Goal: Transaction & Acquisition: Purchase product/service

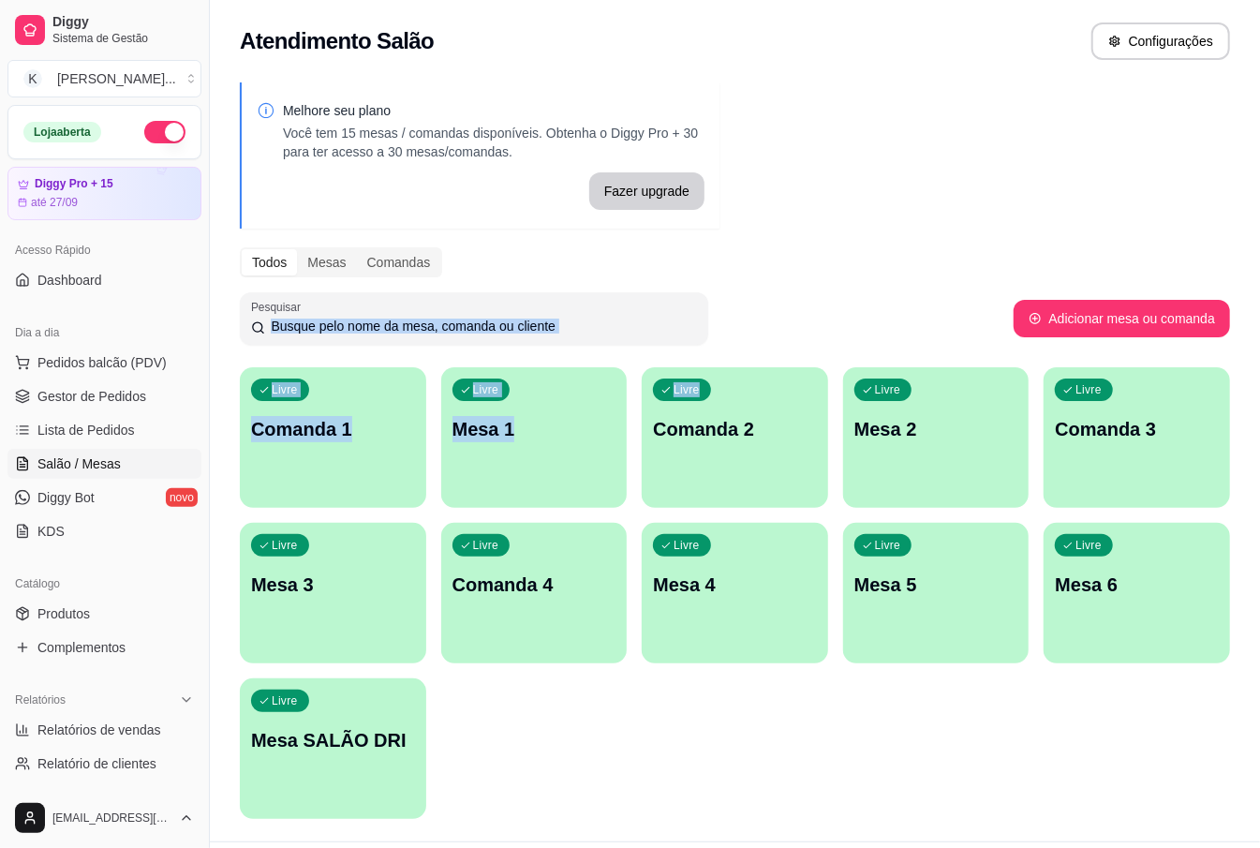
click at [538, 444] on div "Livre Mesa 1" at bounding box center [534, 426] width 186 height 118
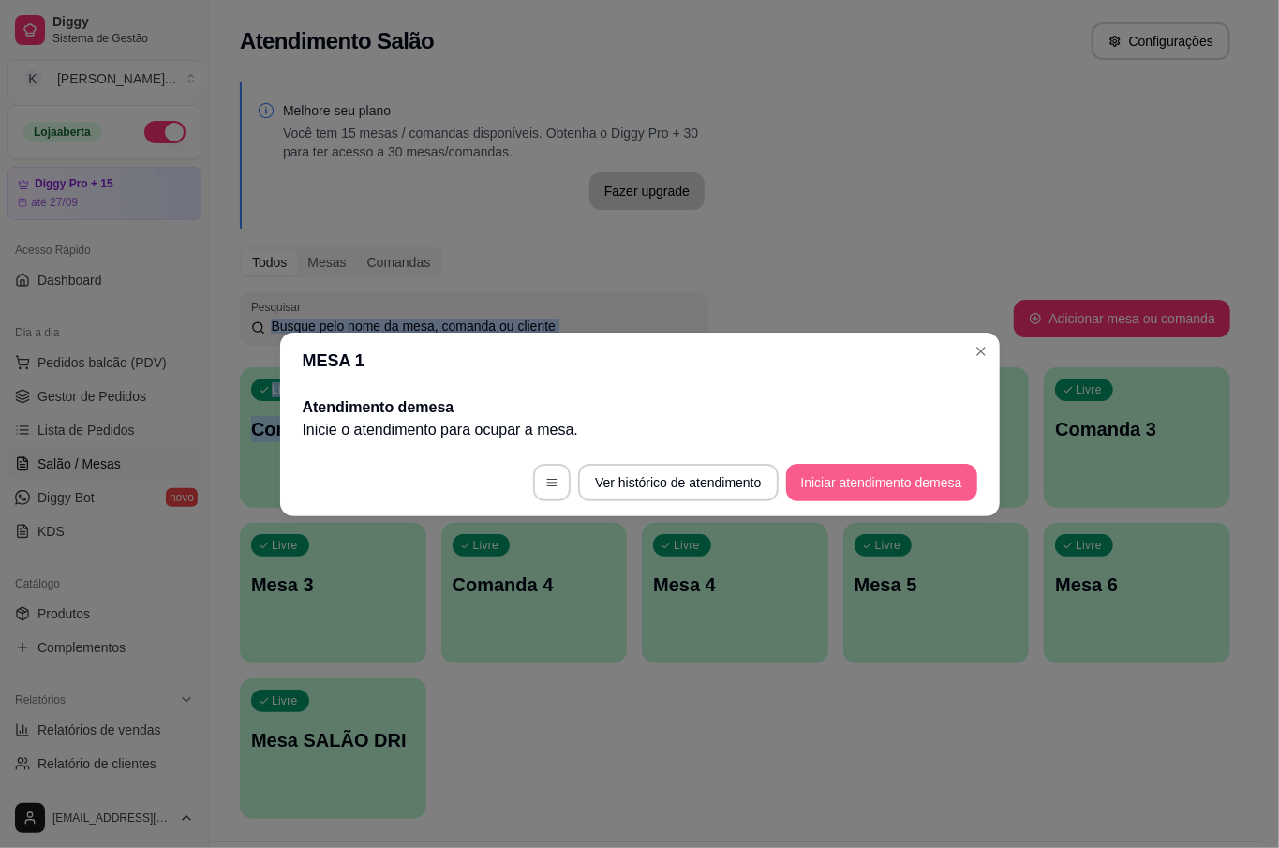
click at [852, 467] on button "Iniciar atendimento de mesa" at bounding box center [881, 482] width 191 height 37
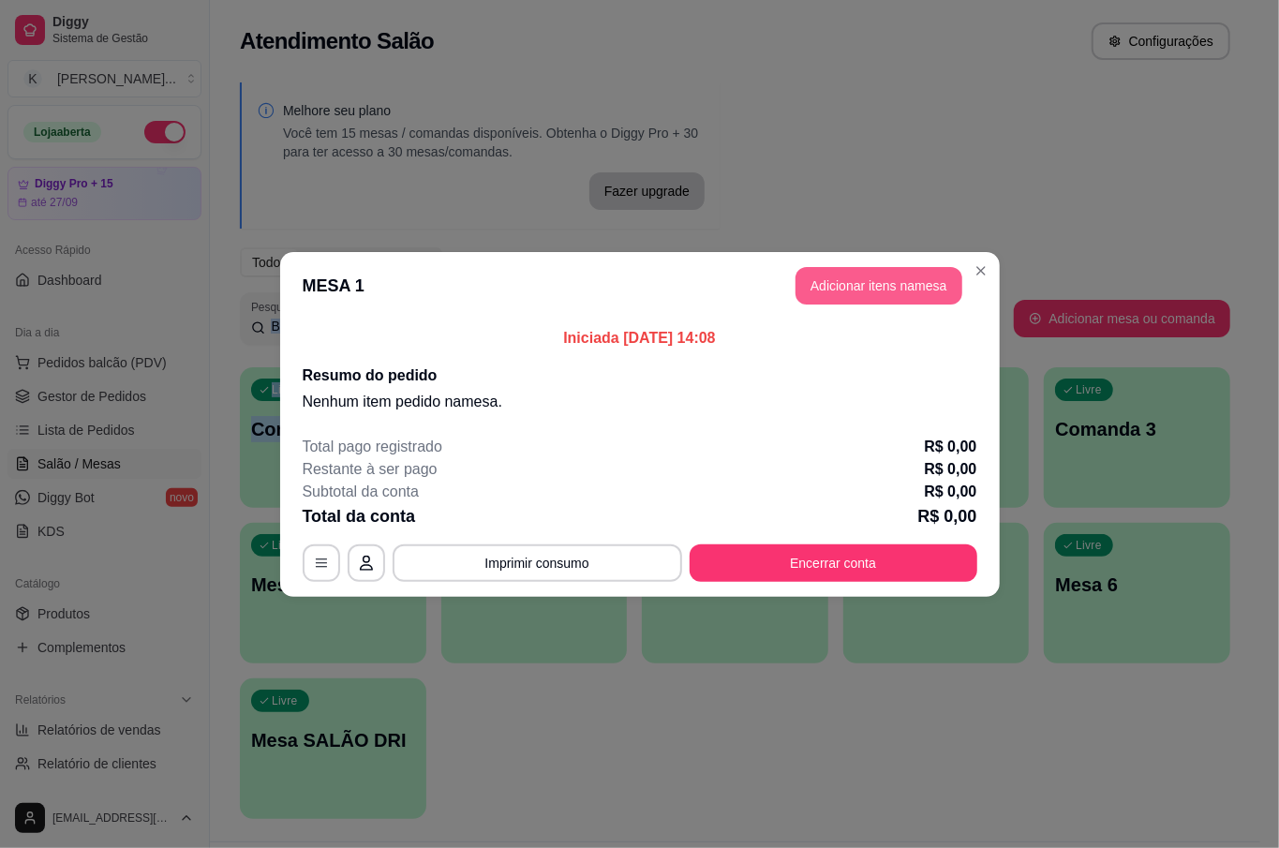
click at [851, 277] on button "Adicionar itens na mesa" at bounding box center [878, 285] width 167 height 37
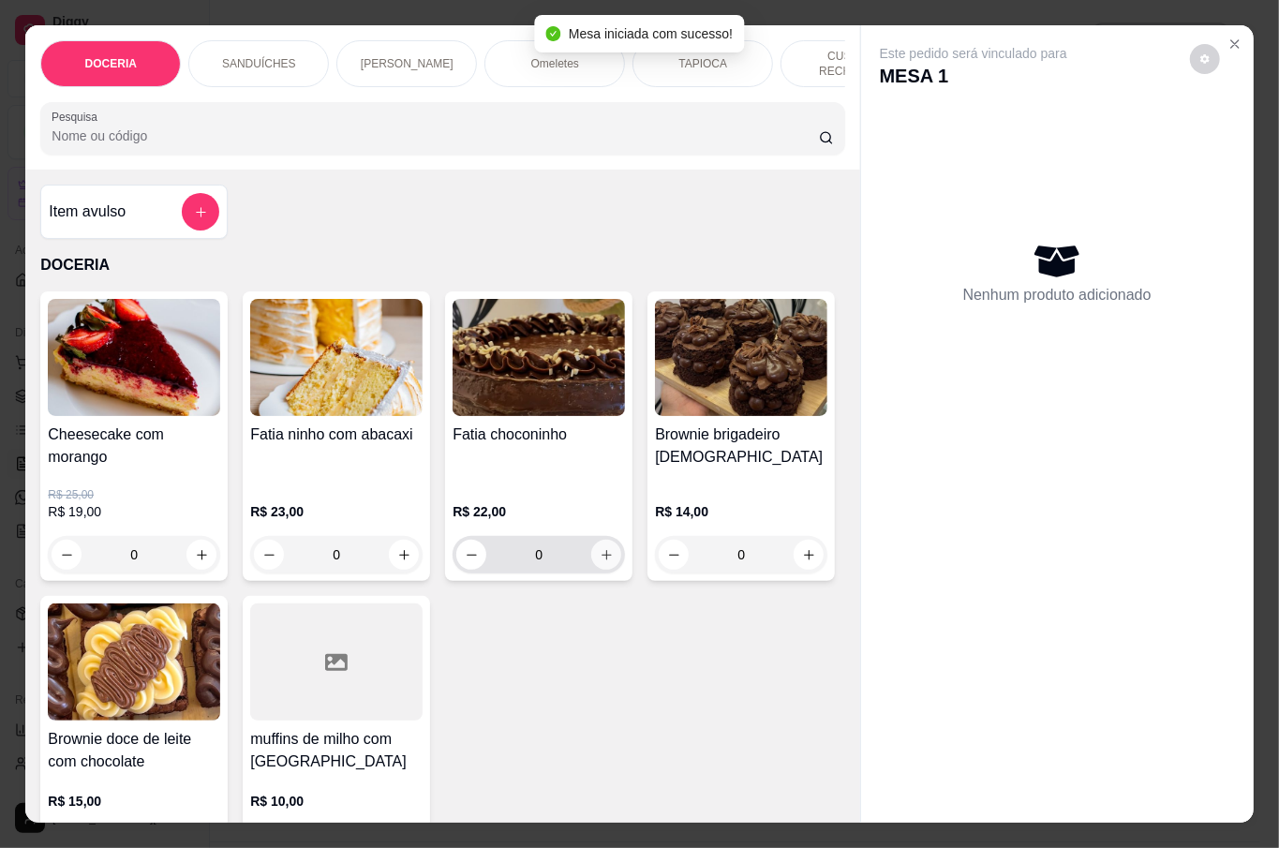
click at [601, 551] on icon "increase-product-quantity" at bounding box center [607, 555] width 14 height 14
type input "1"
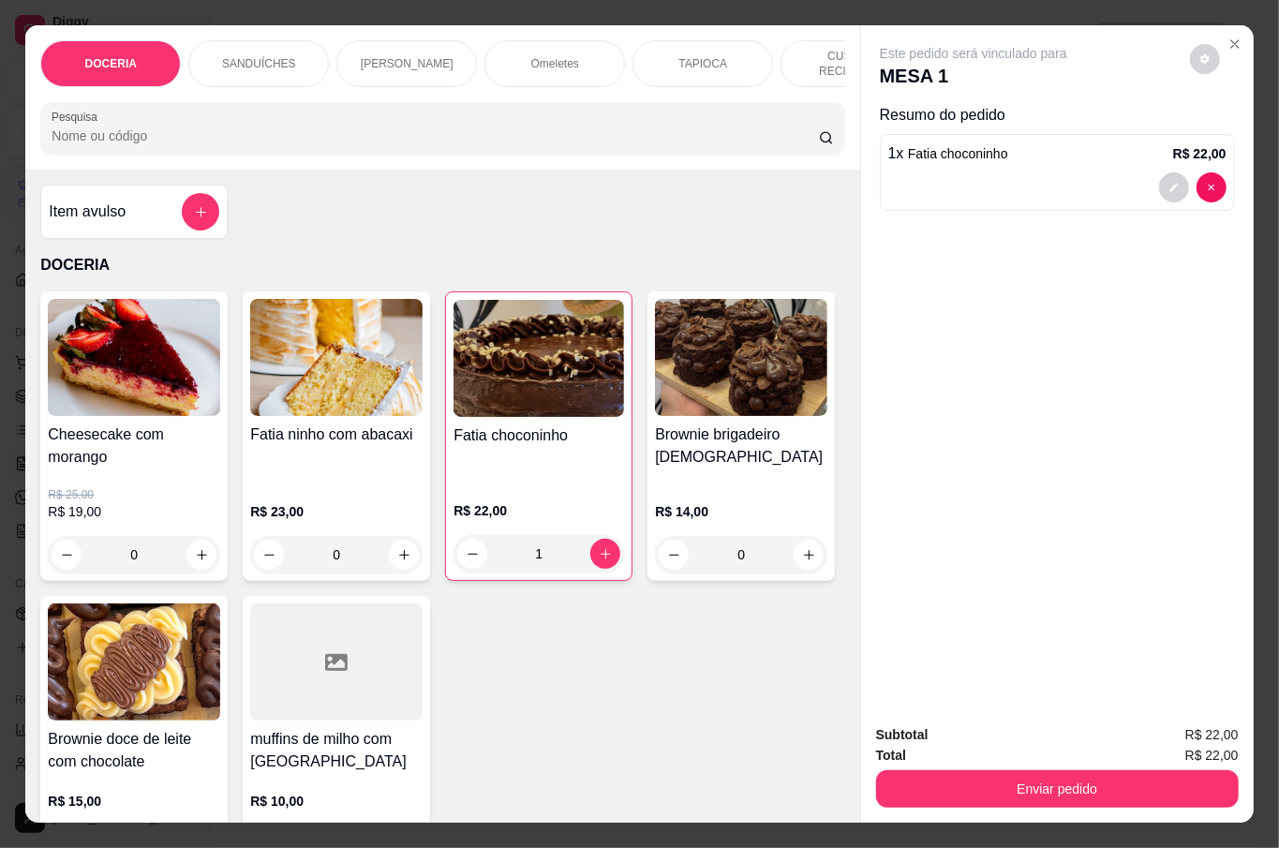
scroll to position [249, 0]
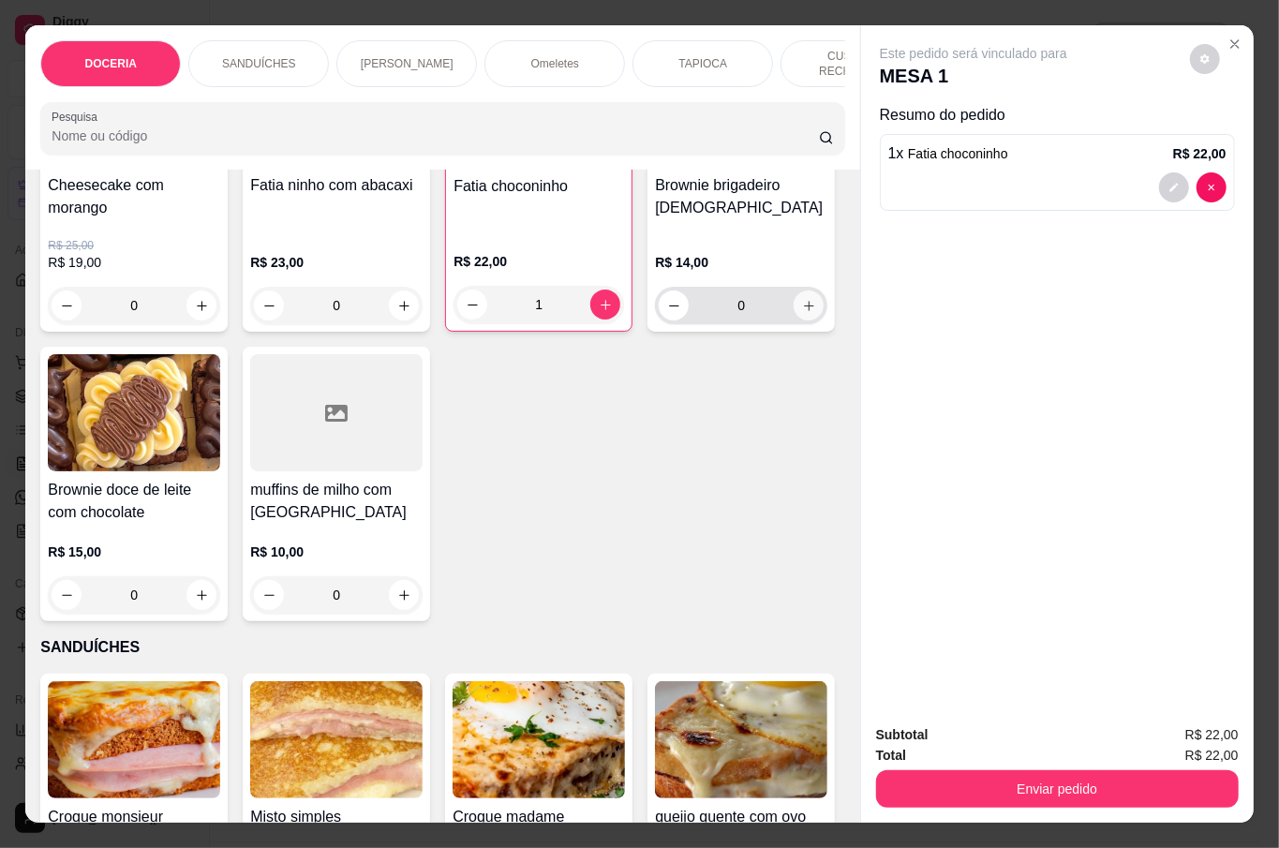
click at [802, 313] on icon "increase-product-quantity" at bounding box center [809, 306] width 14 height 14
type input "1"
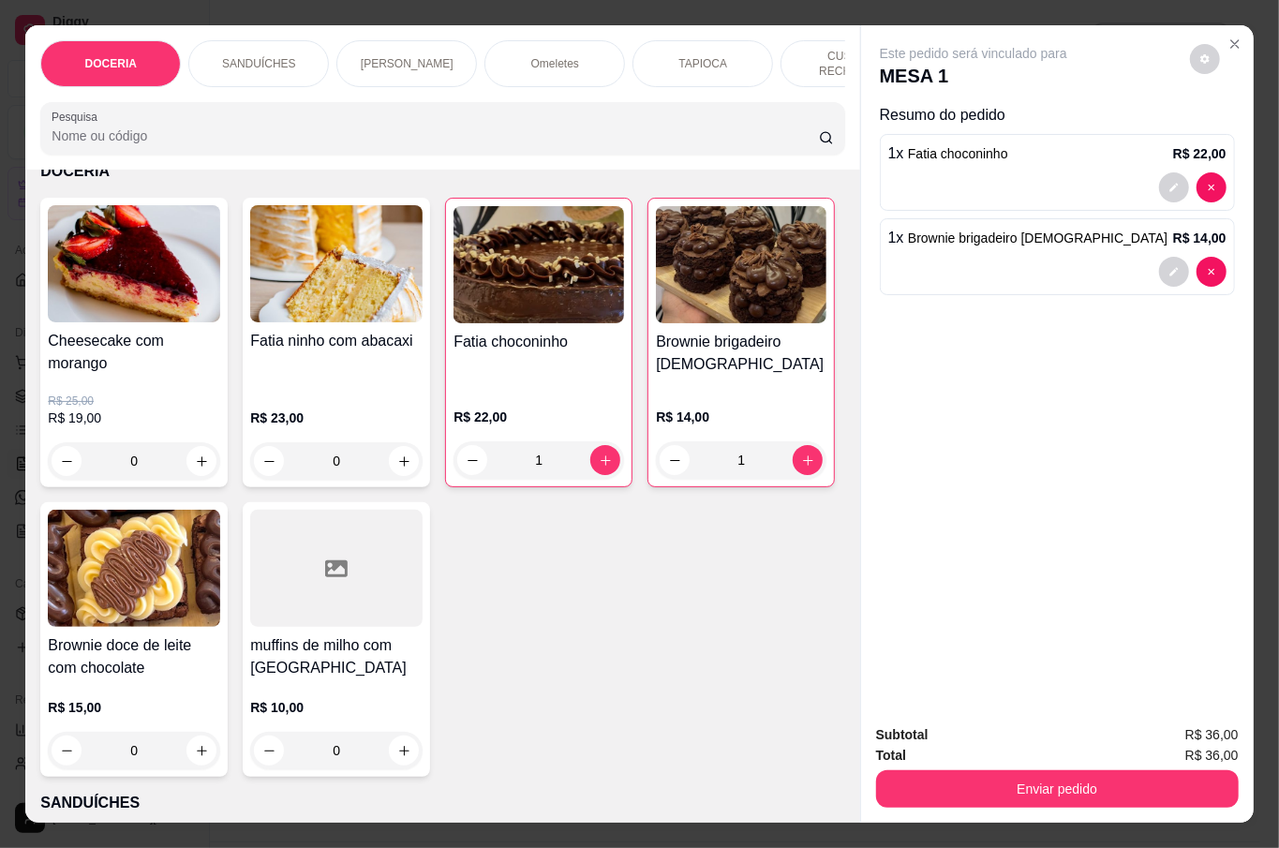
scroll to position [0, 0]
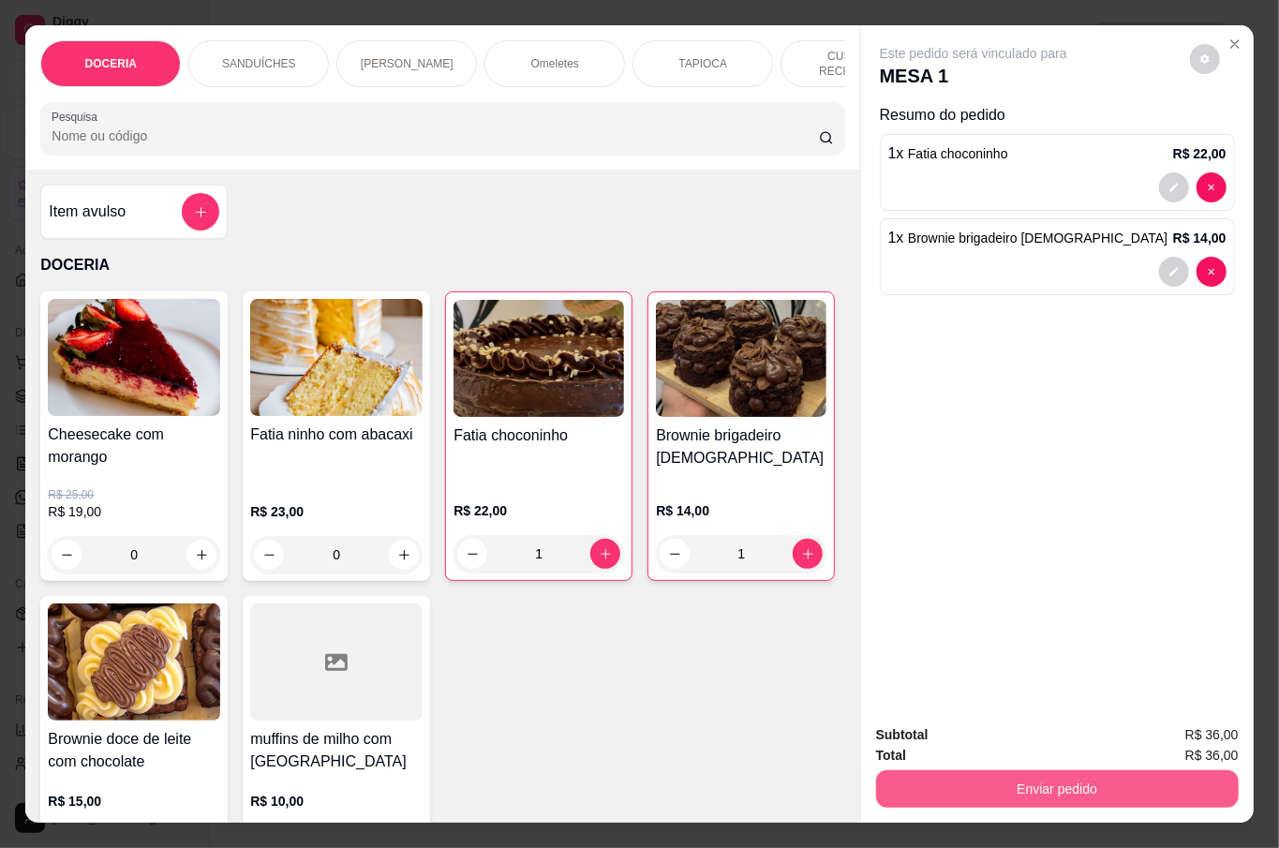
click at [1060, 779] on button "Enviar pedido" at bounding box center [1057, 788] width 363 height 37
click at [982, 735] on button "Não registrar e enviar pedido" at bounding box center [992, 733] width 189 height 35
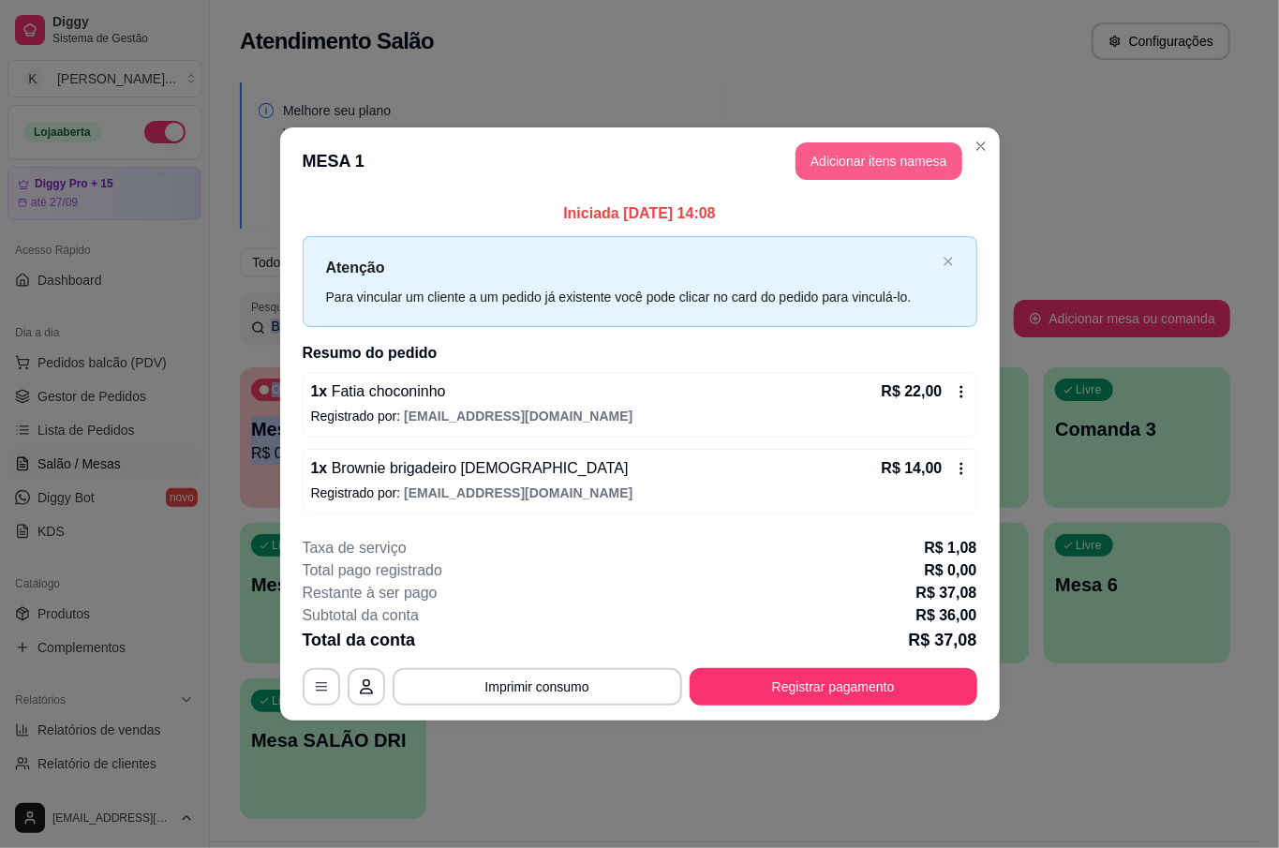
click at [912, 154] on button "Adicionar itens na mesa" at bounding box center [878, 160] width 167 height 37
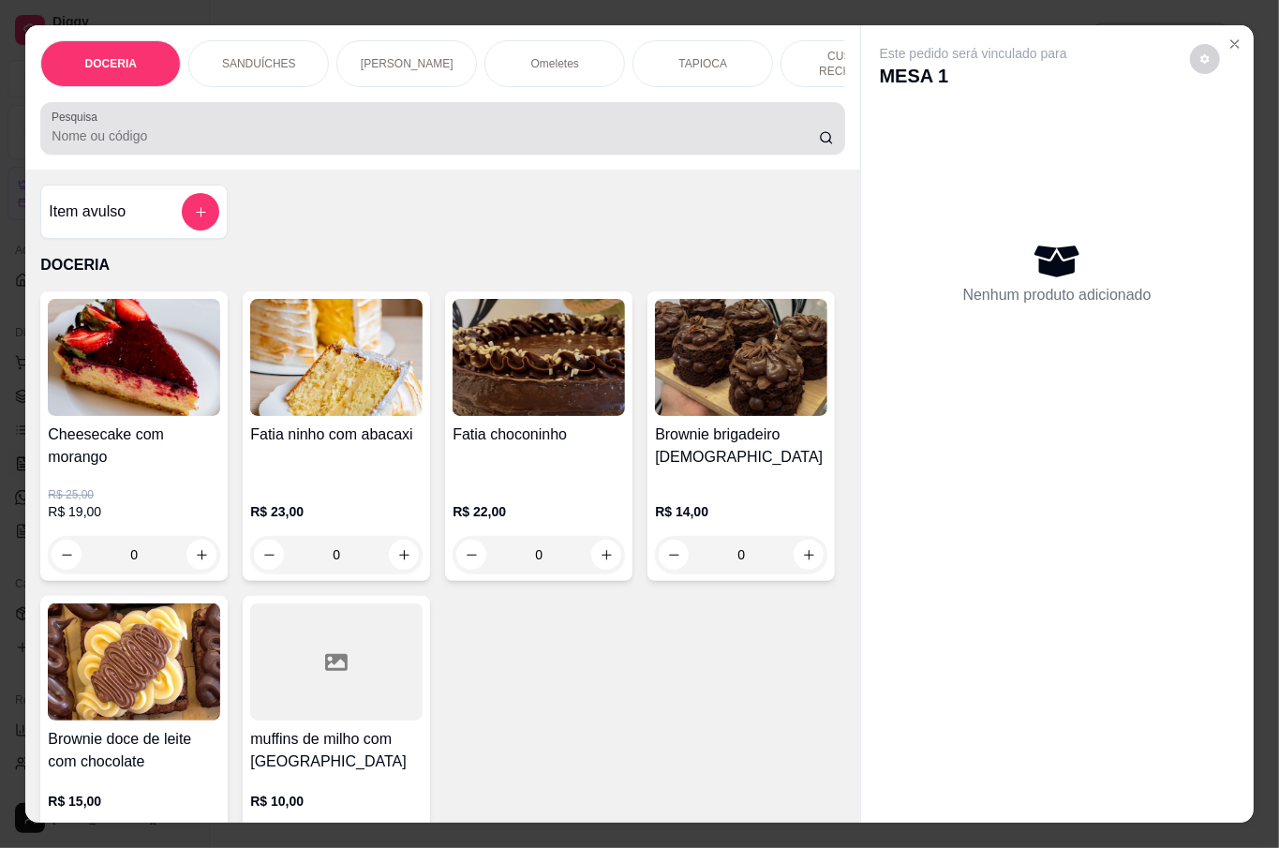
click at [371, 110] on div at bounding box center [442, 128] width 781 height 37
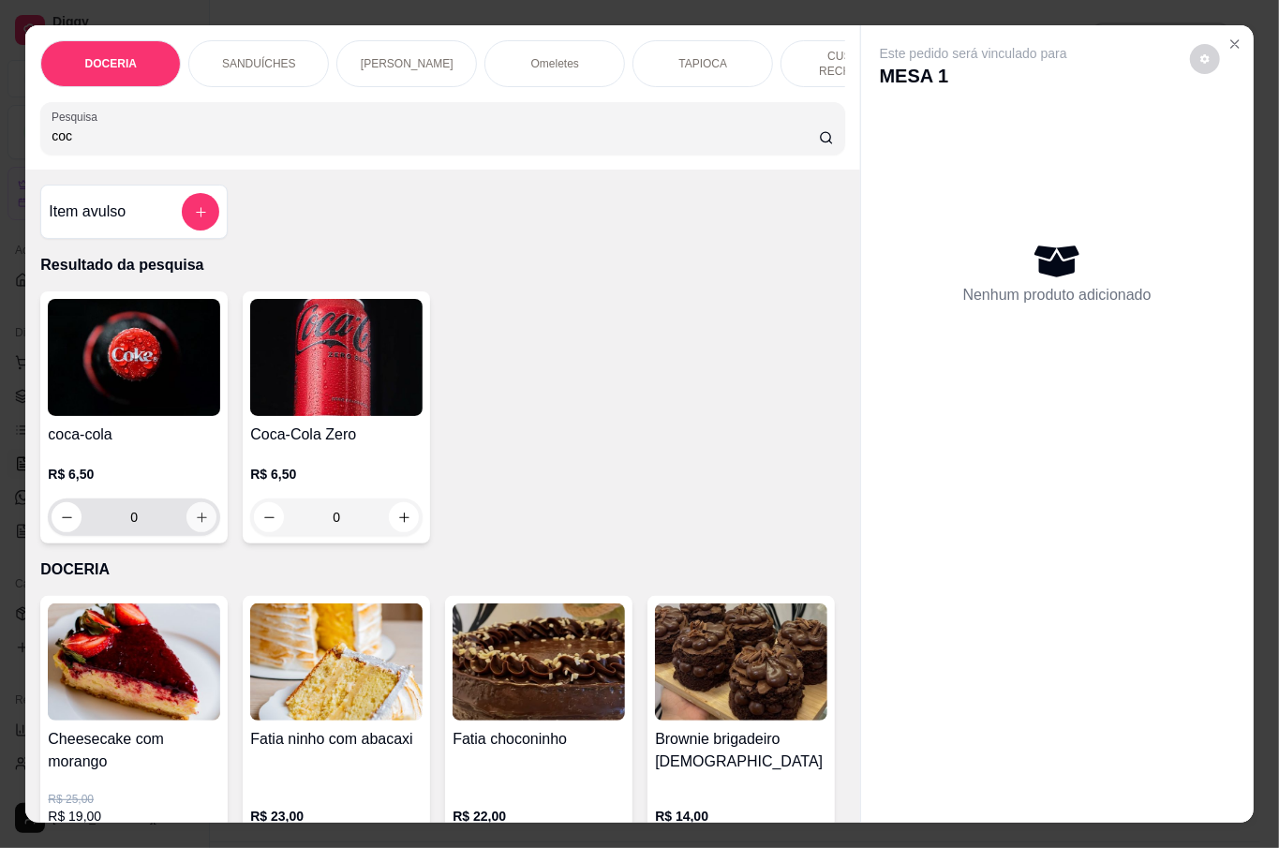
type input "coc"
click at [195, 511] on icon "increase-product-quantity" at bounding box center [202, 518] width 14 height 14
type input "1"
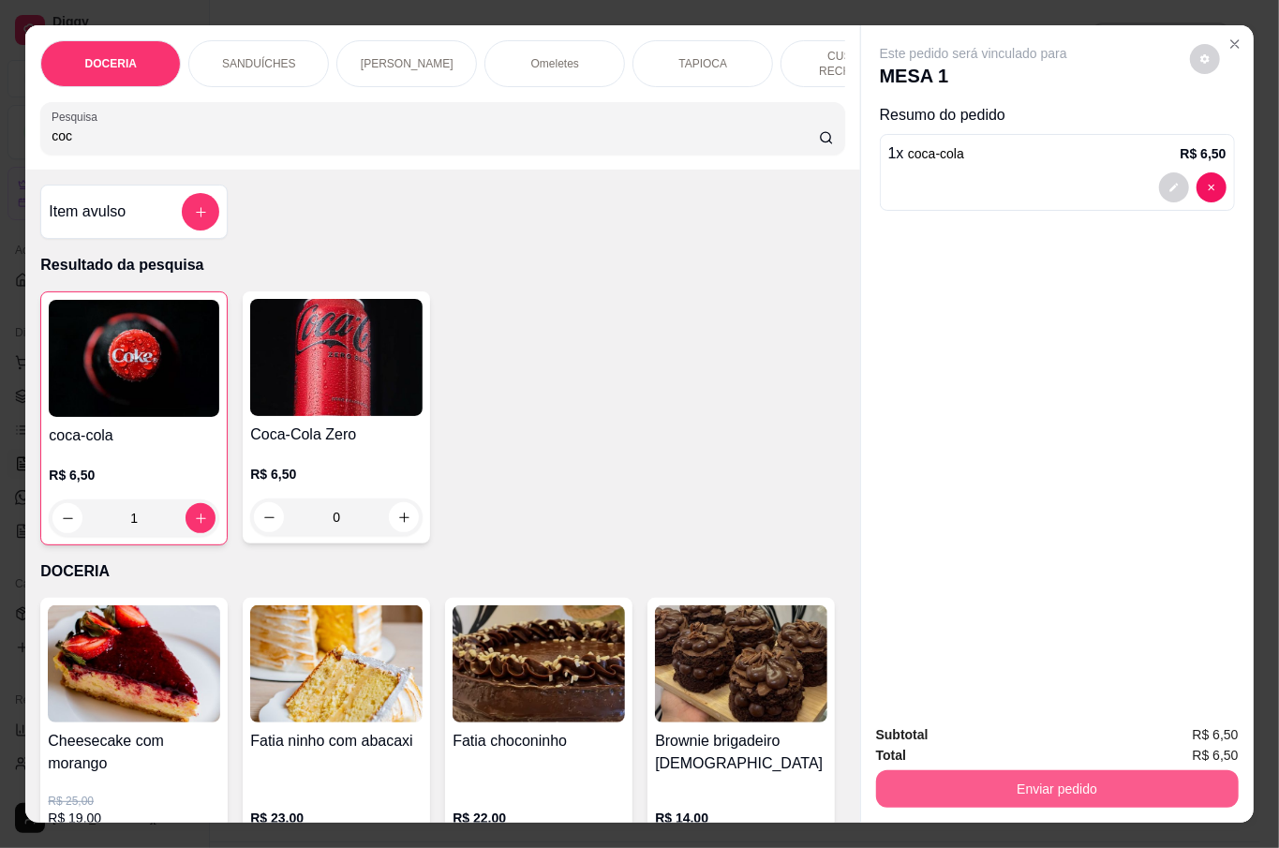
click at [1012, 773] on button "Enviar pedido" at bounding box center [1057, 788] width 363 height 37
click at [1010, 748] on button "Não registrar e enviar pedido" at bounding box center [993, 734] width 195 height 36
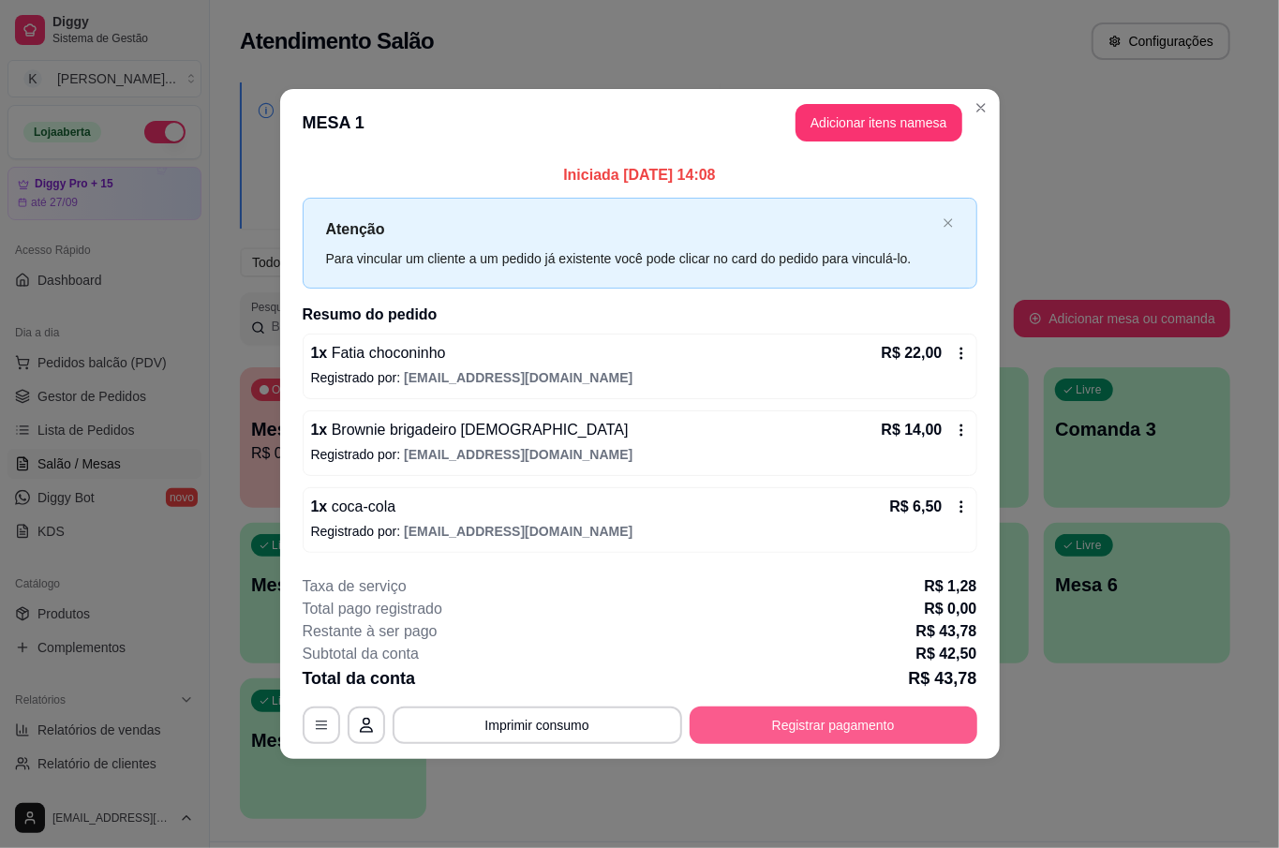
click at [924, 727] on button "Registrar pagamento" at bounding box center [833, 724] width 288 height 37
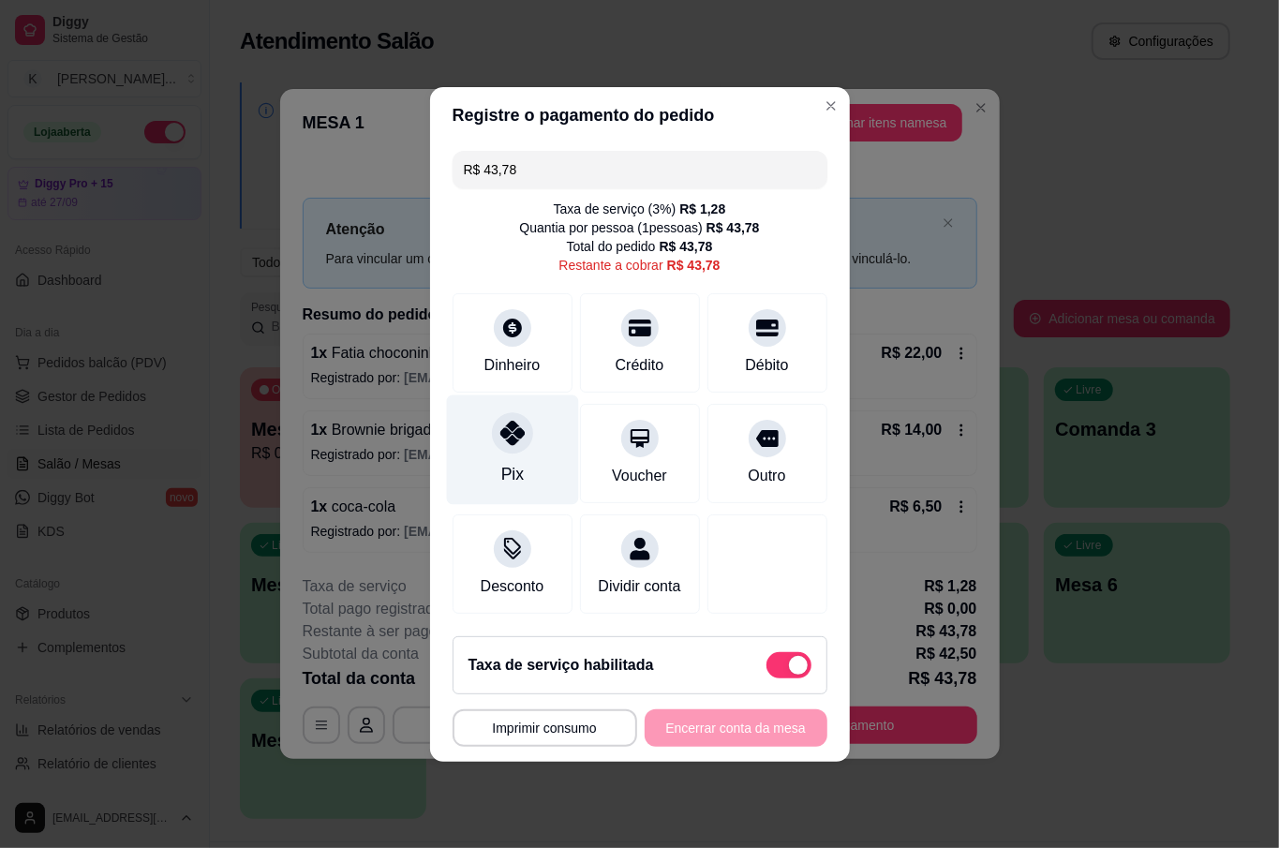
click at [522, 439] on div "Pix" at bounding box center [512, 449] width 132 height 110
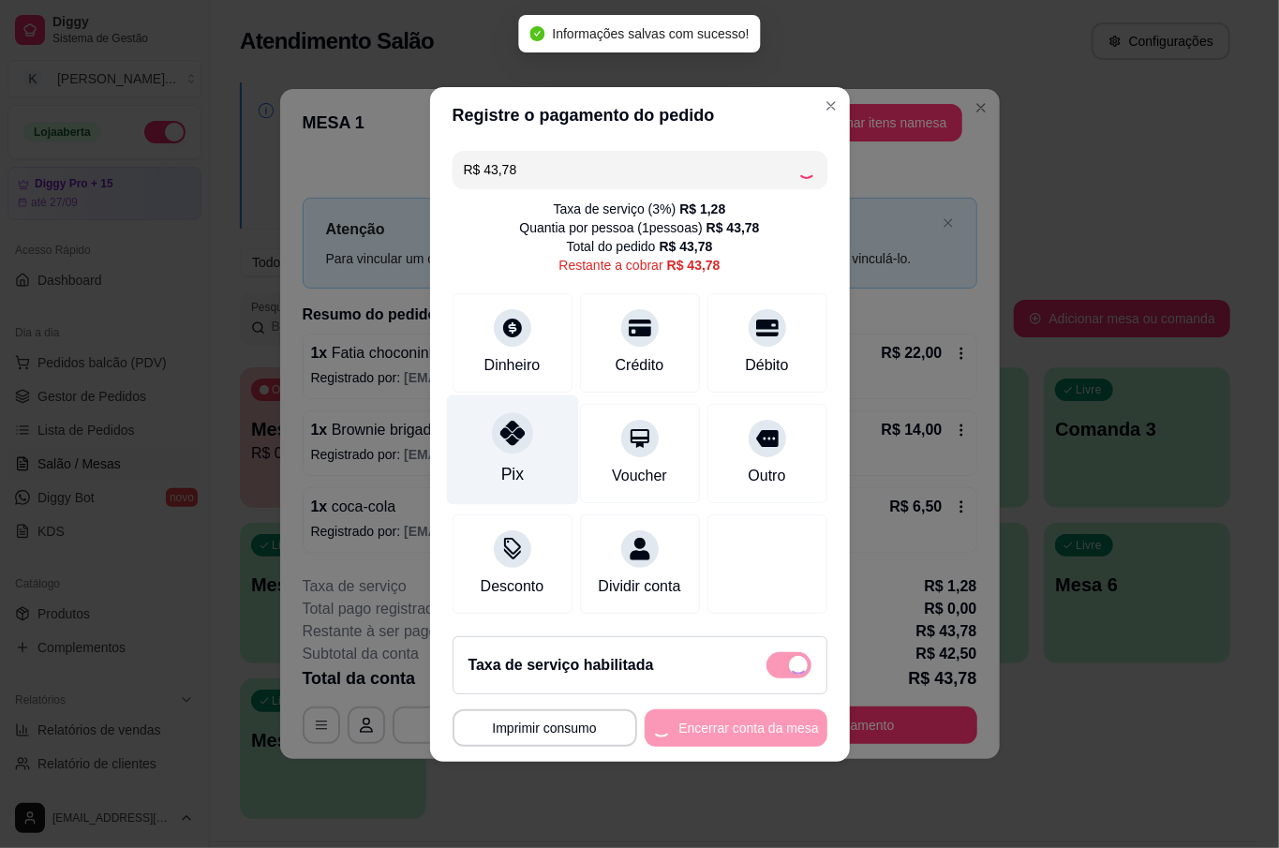
type input "R$ 0,00"
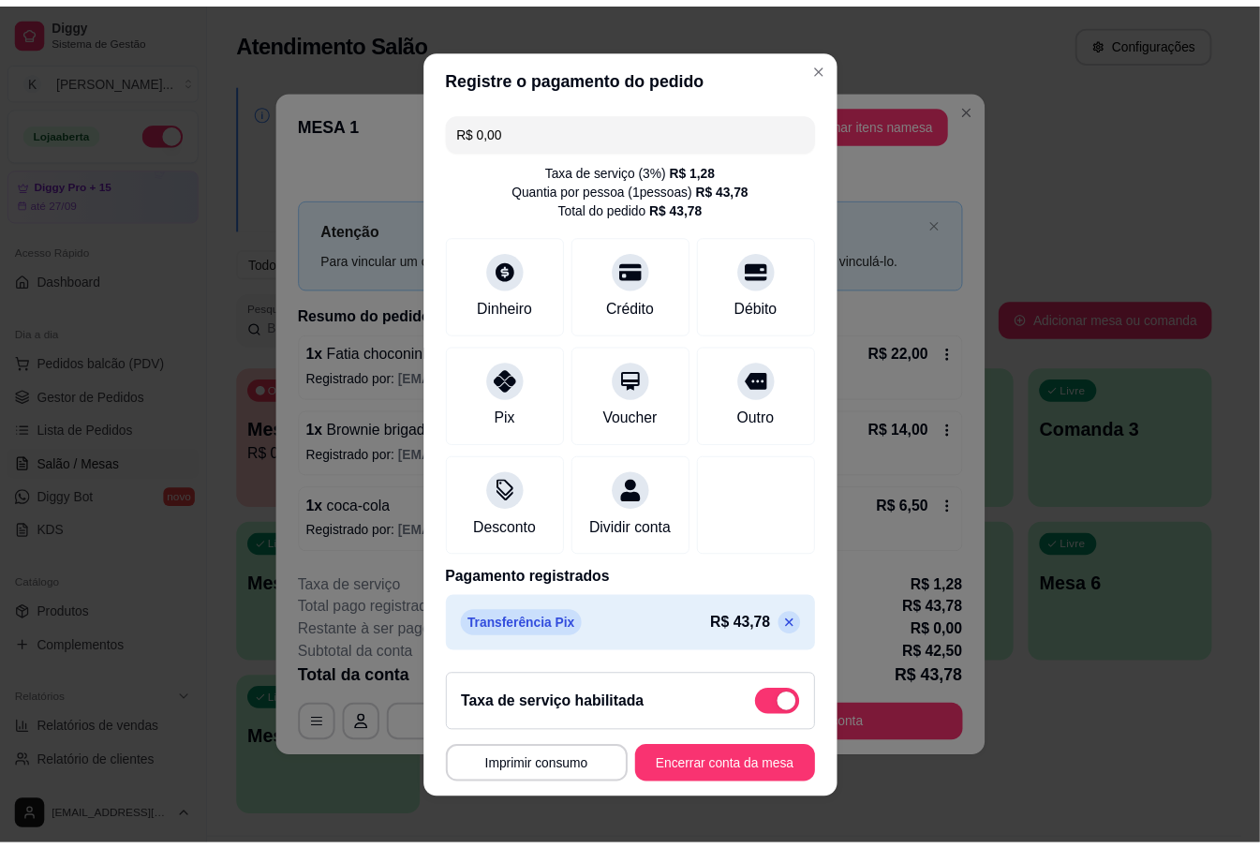
scroll to position [17, 0]
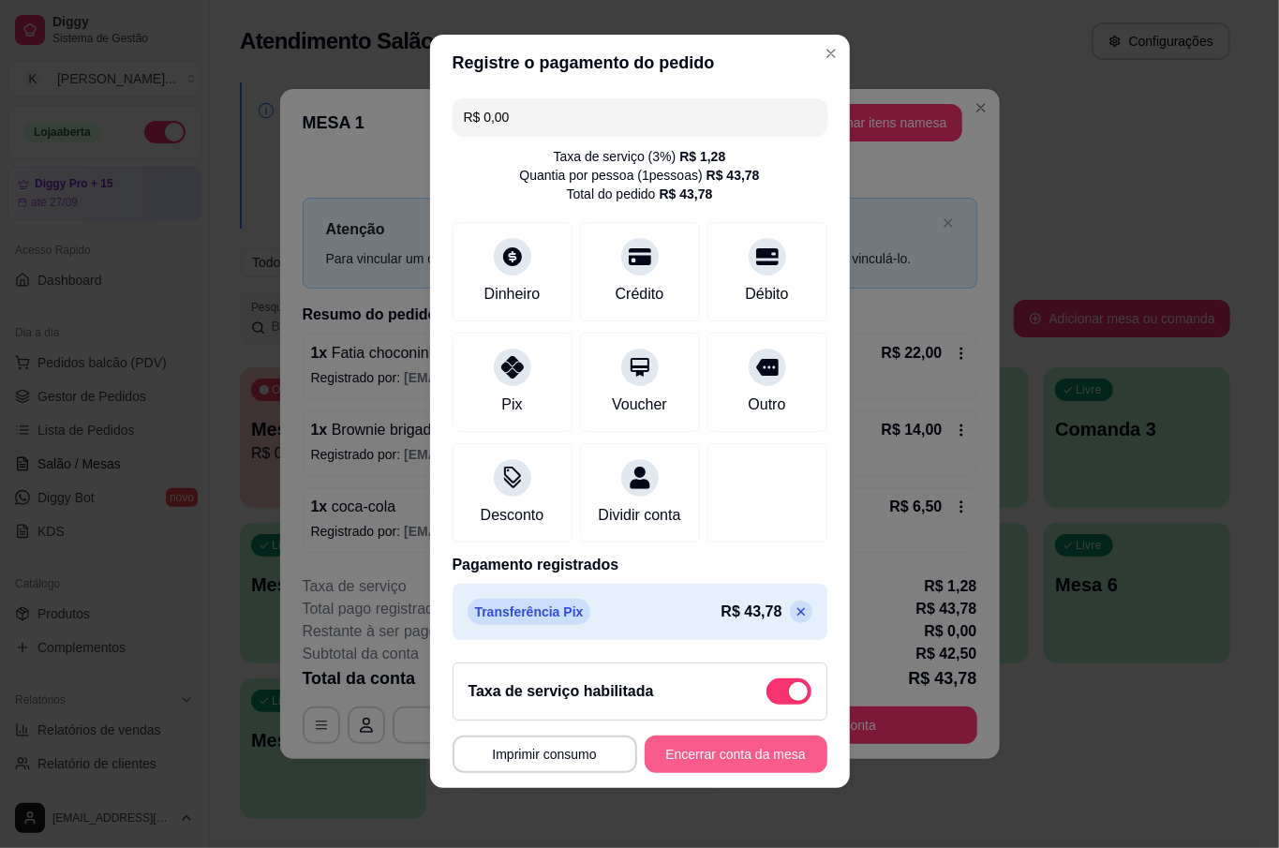
click at [716, 759] on button "Encerrar conta da mesa" at bounding box center [736, 753] width 183 height 37
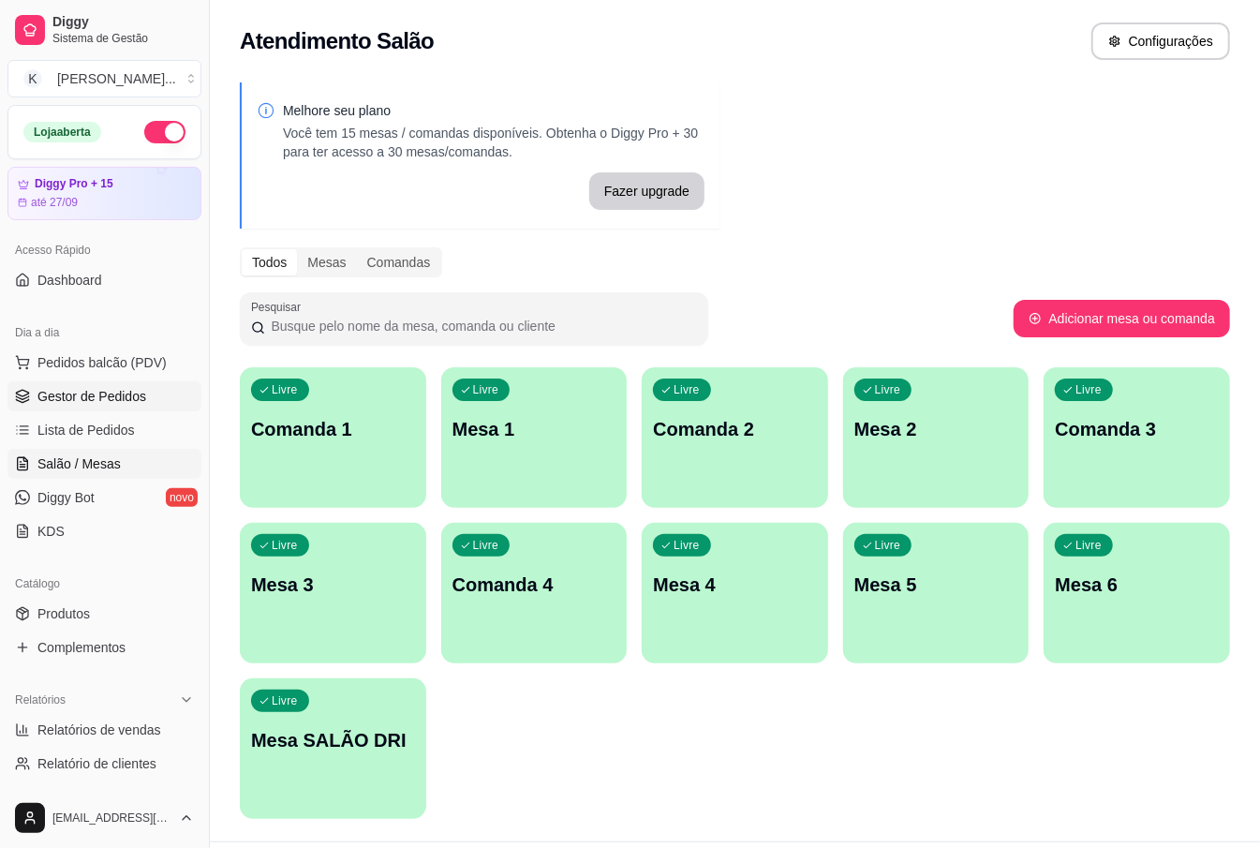
click at [157, 411] on link "Gestor de Pedidos" at bounding box center [104, 396] width 194 height 30
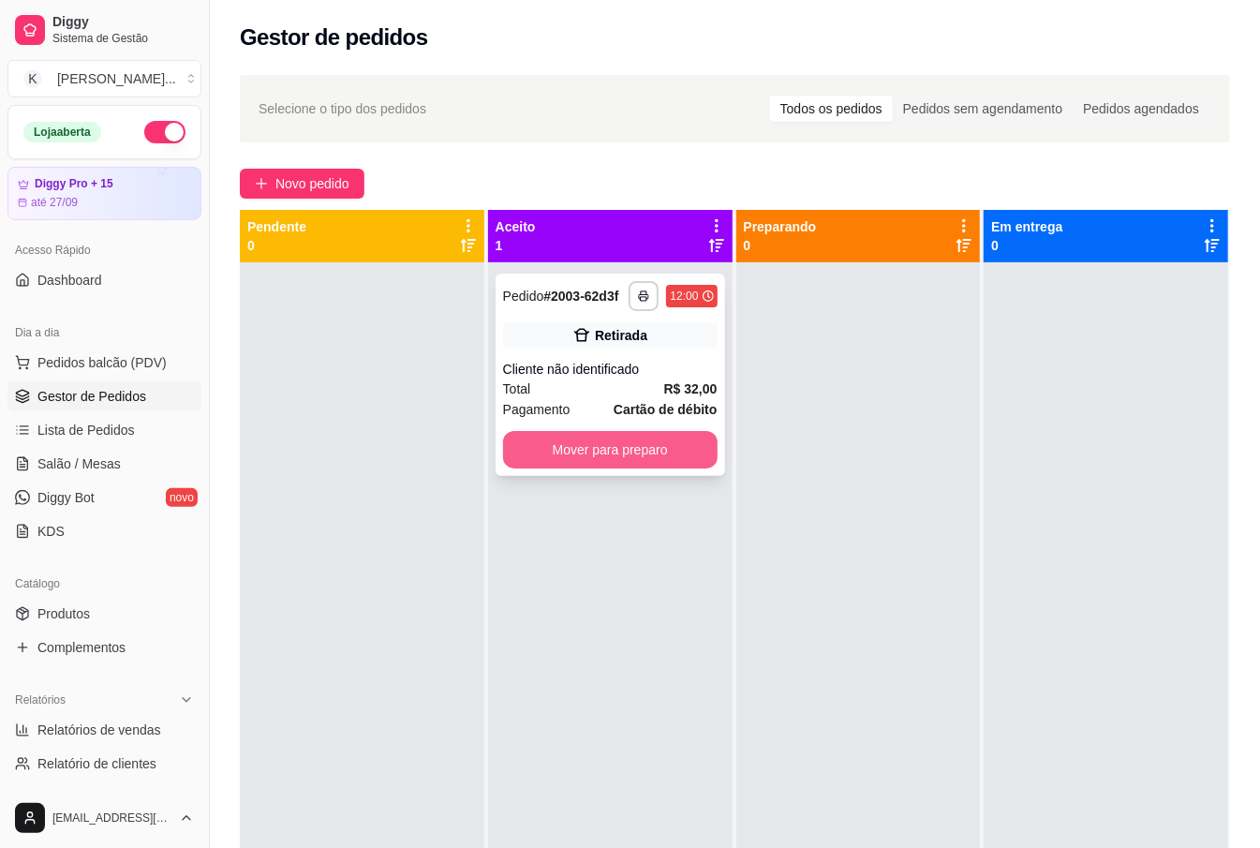
click at [665, 457] on button "Mover para preparo" at bounding box center [610, 449] width 215 height 37
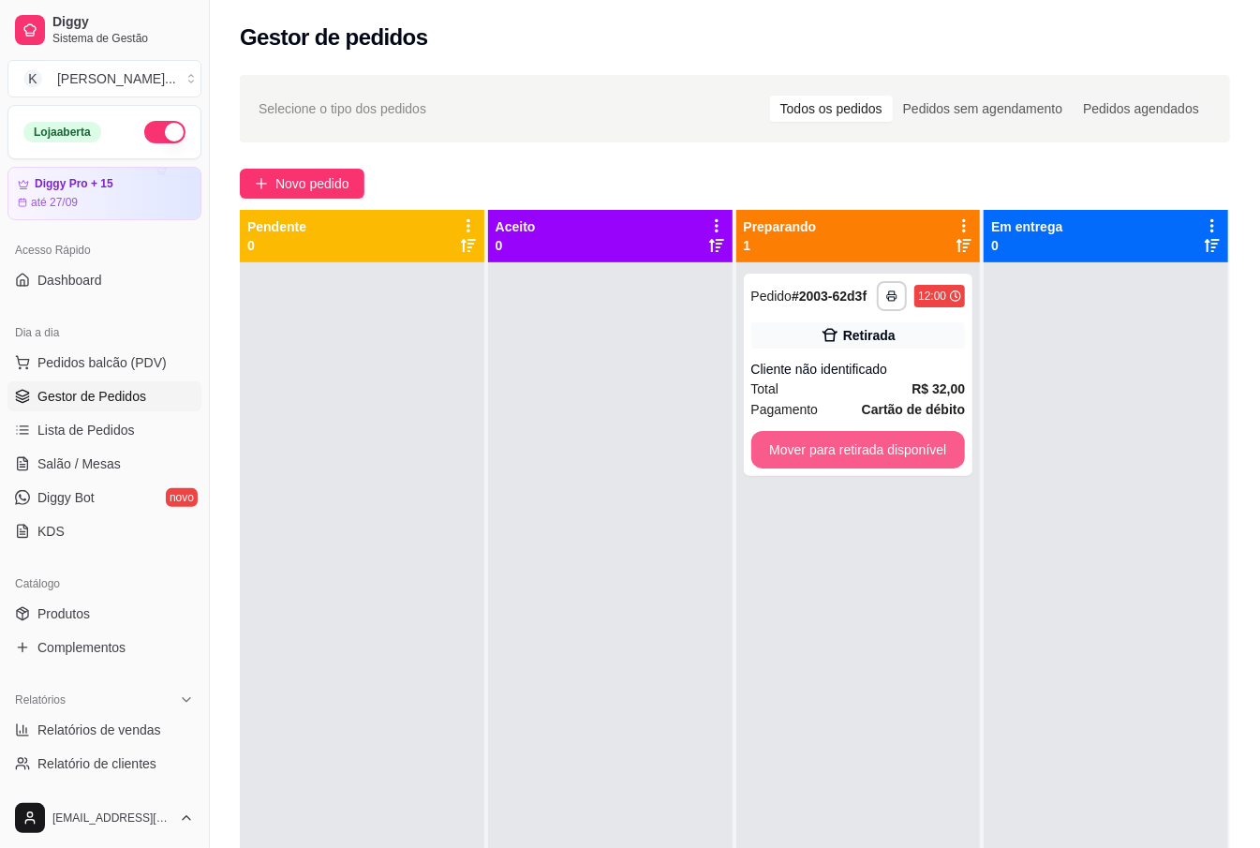
click at [795, 442] on button "Mover para retirada disponível" at bounding box center [858, 449] width 215 height 37
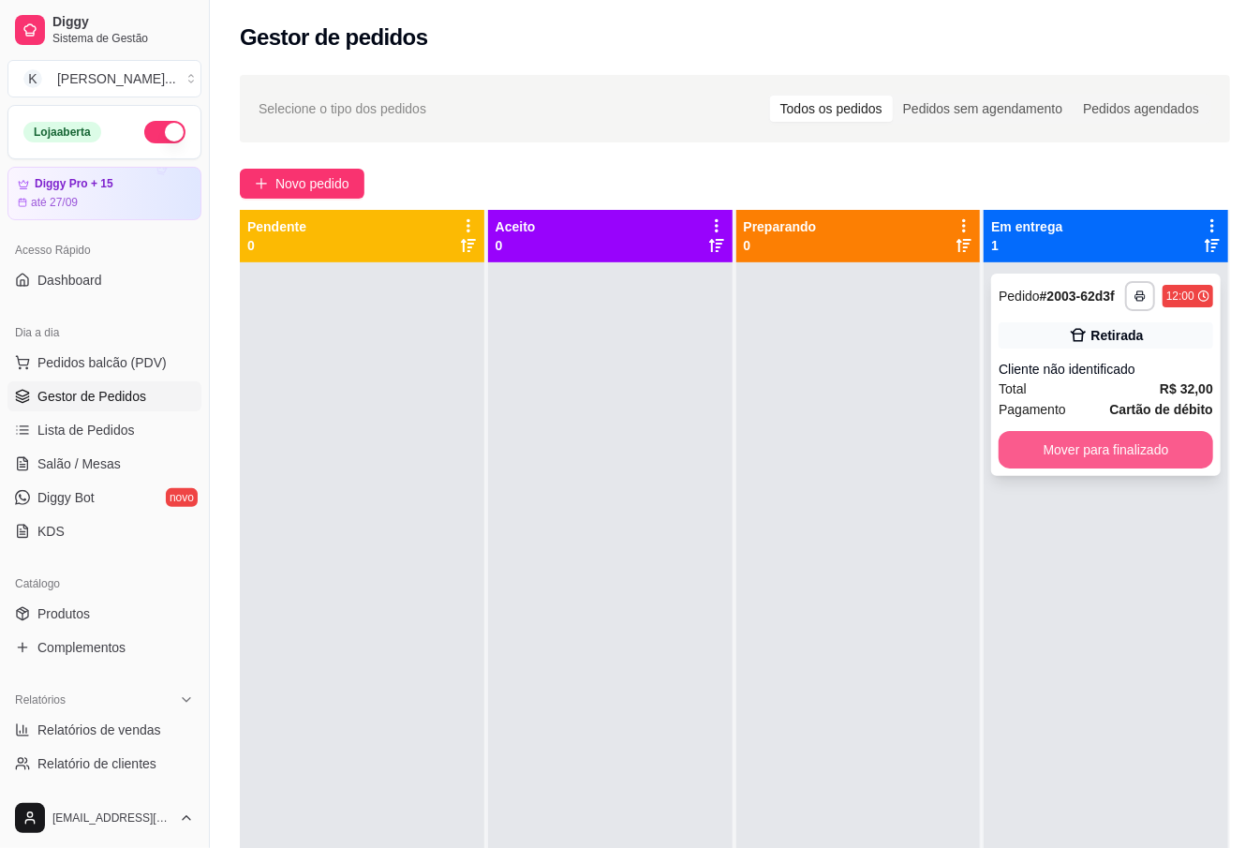
click at [1094, 467] on button "Mover para finalizado" at bounding box center [1106, 449] width 215 height 37
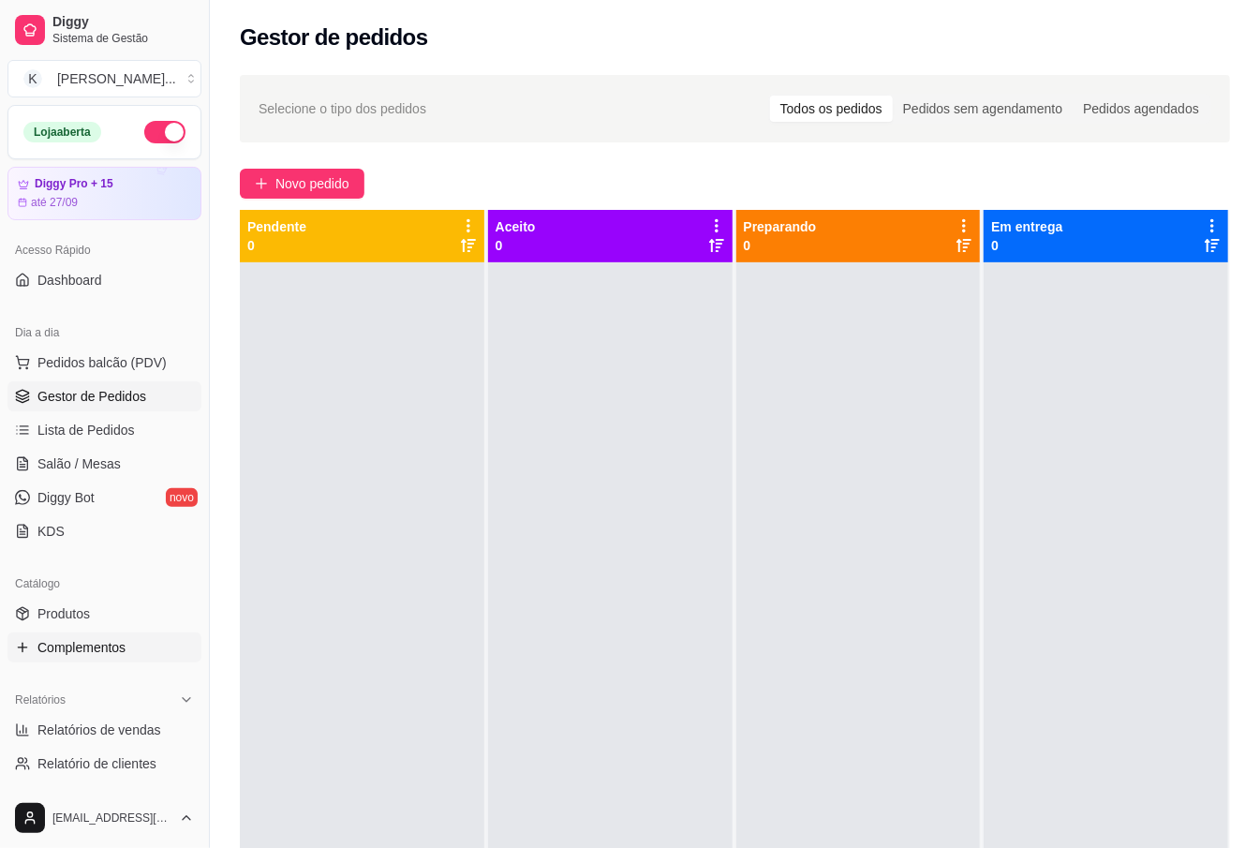
click at [94, 629] on link "Produtos" at bounding box center [104, 614] width 194 height 30
click at [106, 600] on link "Produtos" at bounding box center [104, 614] width 194 height 30
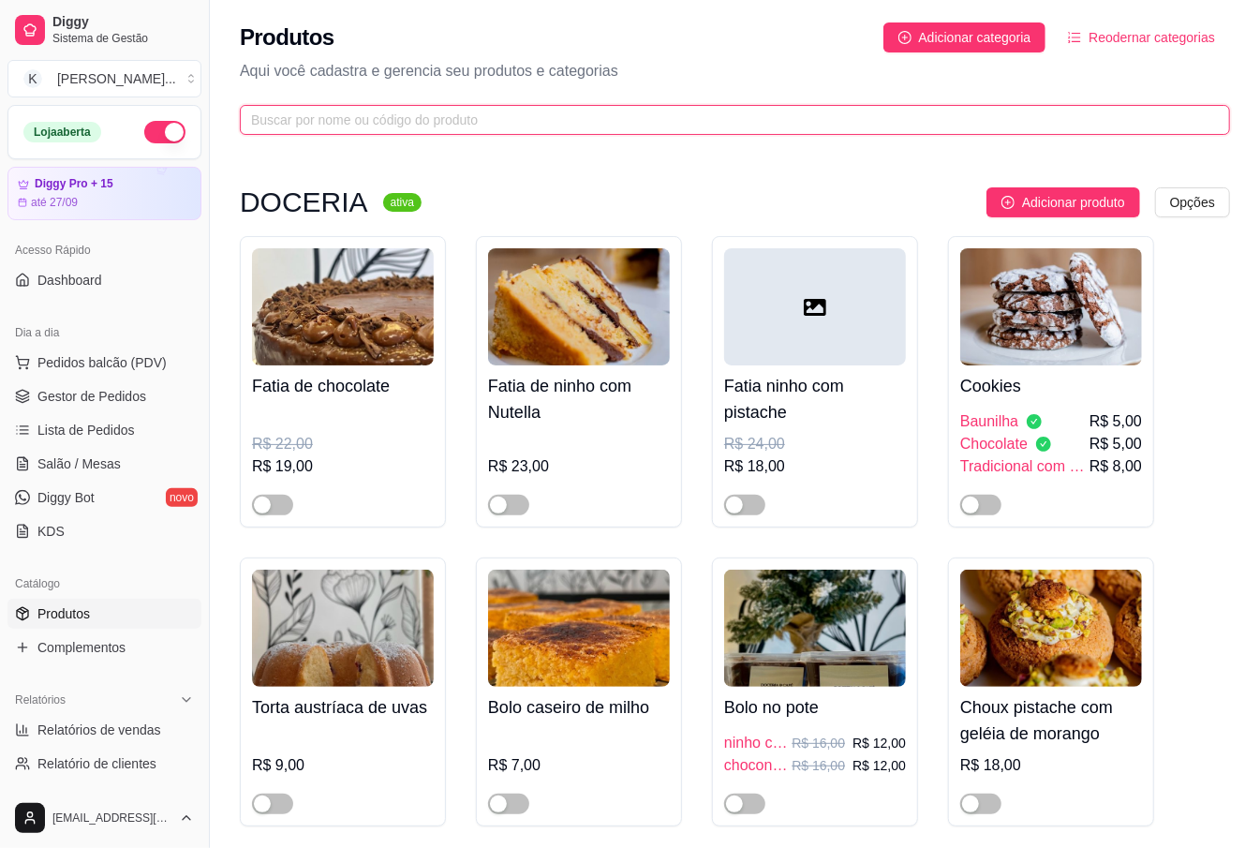
click at [483, 127] on input "text" at bounding box center [727, 120] width 953 height 21
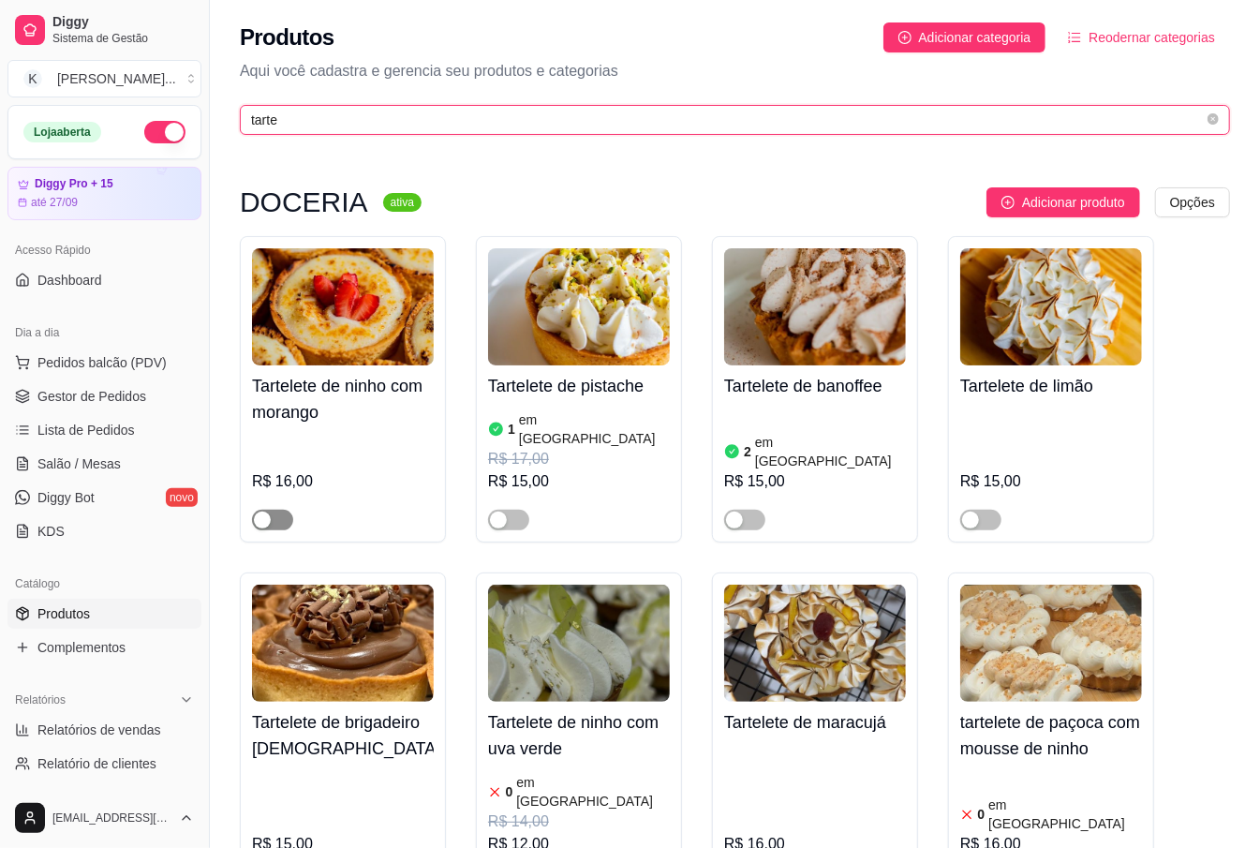
type input "tarte"
click at [267, 511] on div "button" at bounding box center [262, 519] width 17 height 17
click at [372, 493] on div at bounding box center [343, 511] width 182 height 37
click at [1109, 107] on span "tarte" at bounding box center [725, 120] width 971 height 30
click at [1109, 120] on input "tarte" at bounding box center [718, 120] width 934 height 21
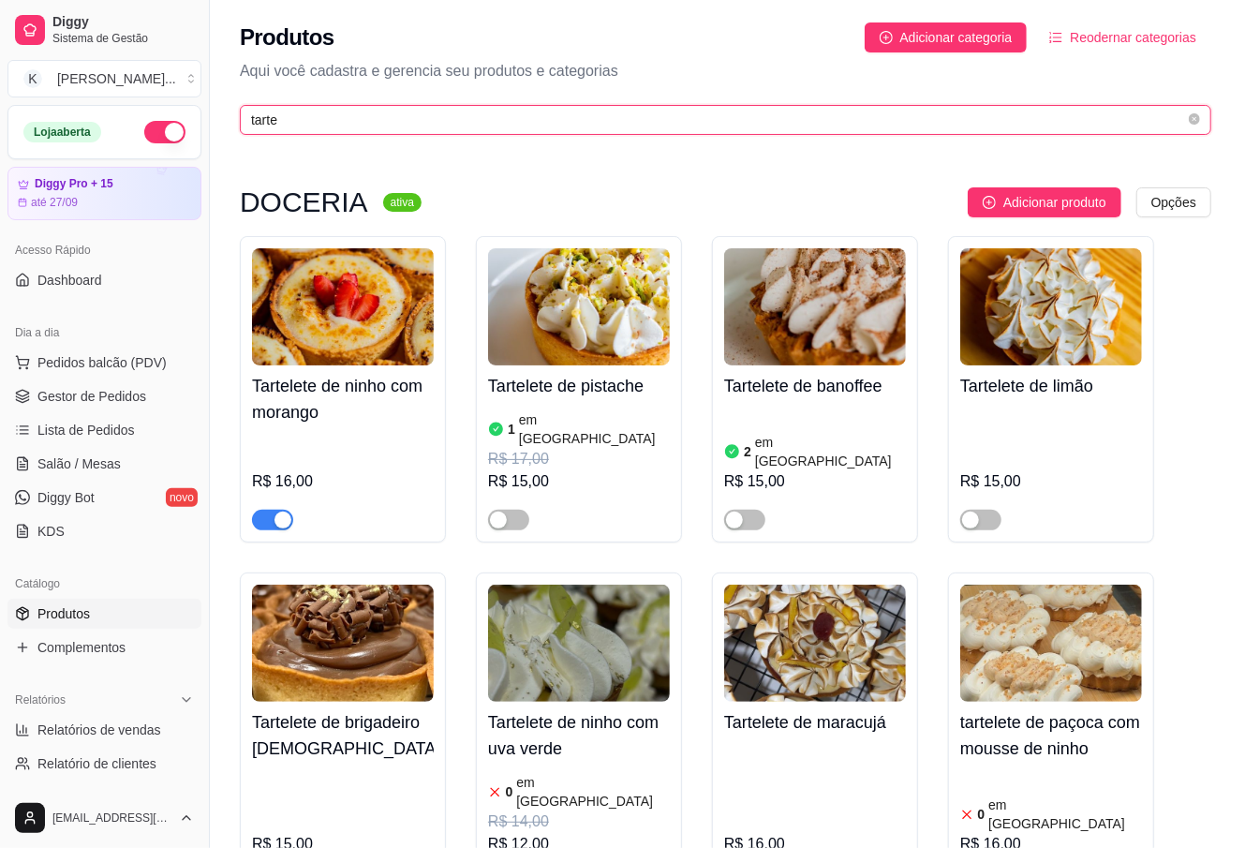
click at [1109, 112] on input "tarte" at bounding box center [718, 120] width 934 height 21
click at [1109, 107] on span "tarte" at bounding box center [735, 120] width 990 height 30
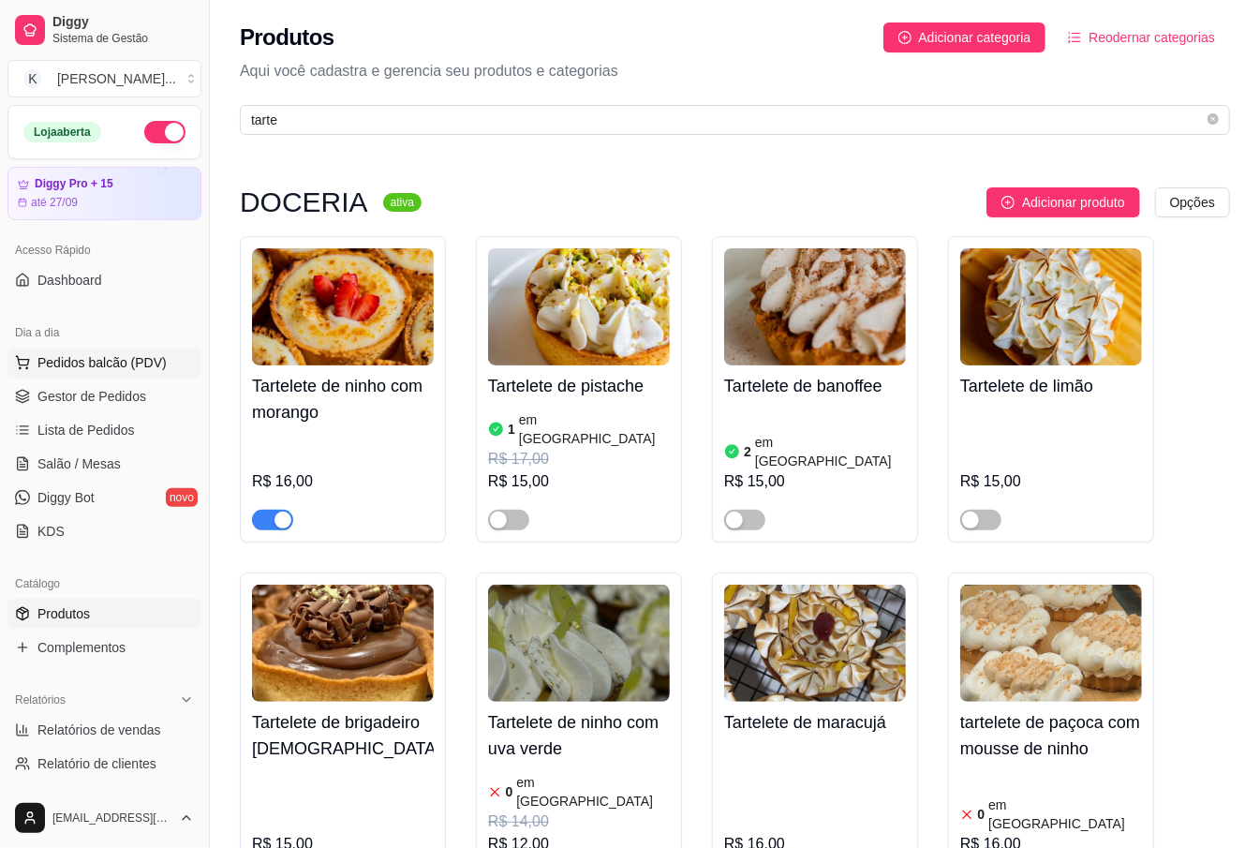
click at [75, 368] on span "Pedidos balcão (PDV)" at bounding box center [101, 362] width 129 height 19
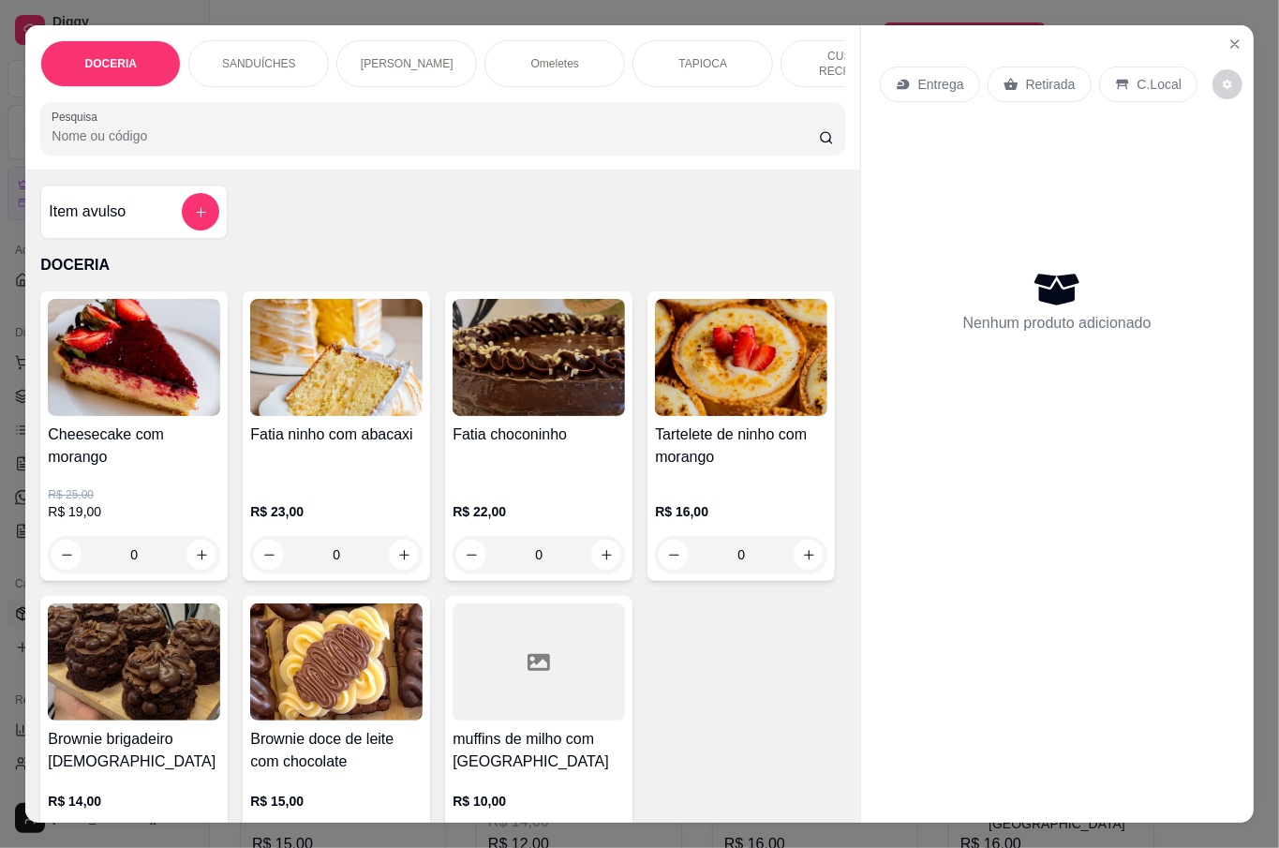
click at [66, 368] on img at bounding box center [134, 357] width 172 height 117
click at [406, 544] on button "increase-product-quantity" at bounding box center [404, 555] width 30 height 30
type input "1"
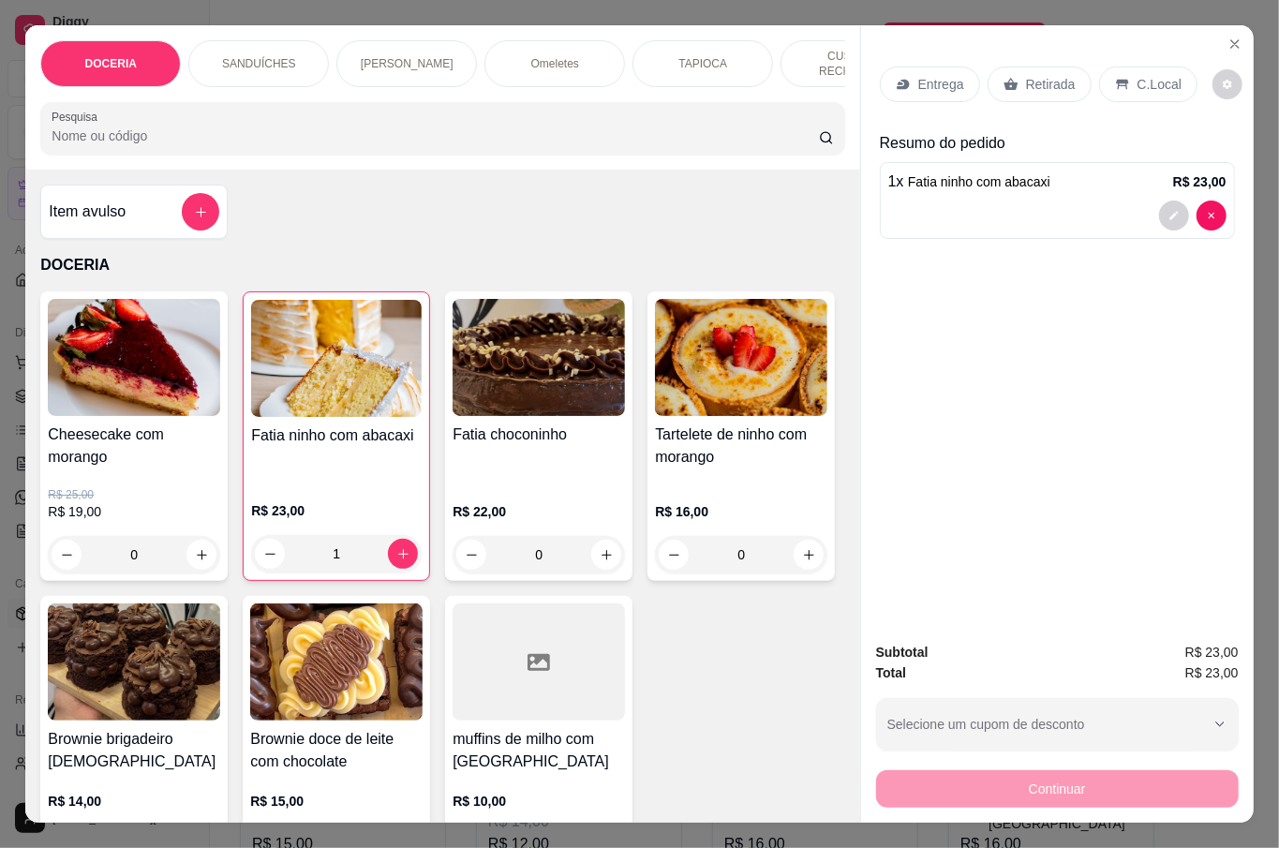
click at [1047, 788] on div "Continuar" at bounding box center [1057, 786] width 363 height 42
click at [1065, 73] on div "Retirada" at bounding box center [1039, 85] width 104 height 36
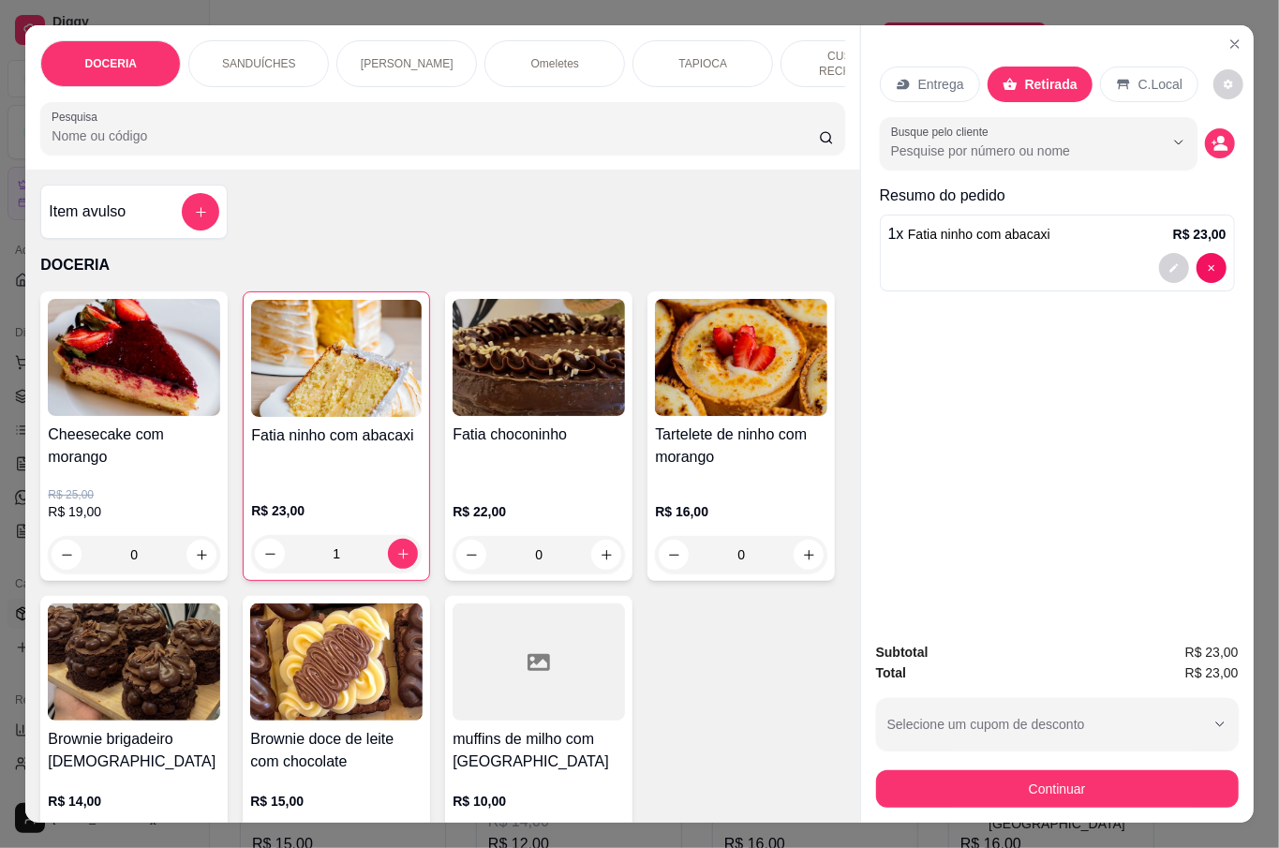
click at [1060, 765] on div "Continuar" at bounding box center [1057, 786] width 363 height 42
click at [1064, 778] on button "Continuar" at bounding box center [1057, 788] width 363 height 37
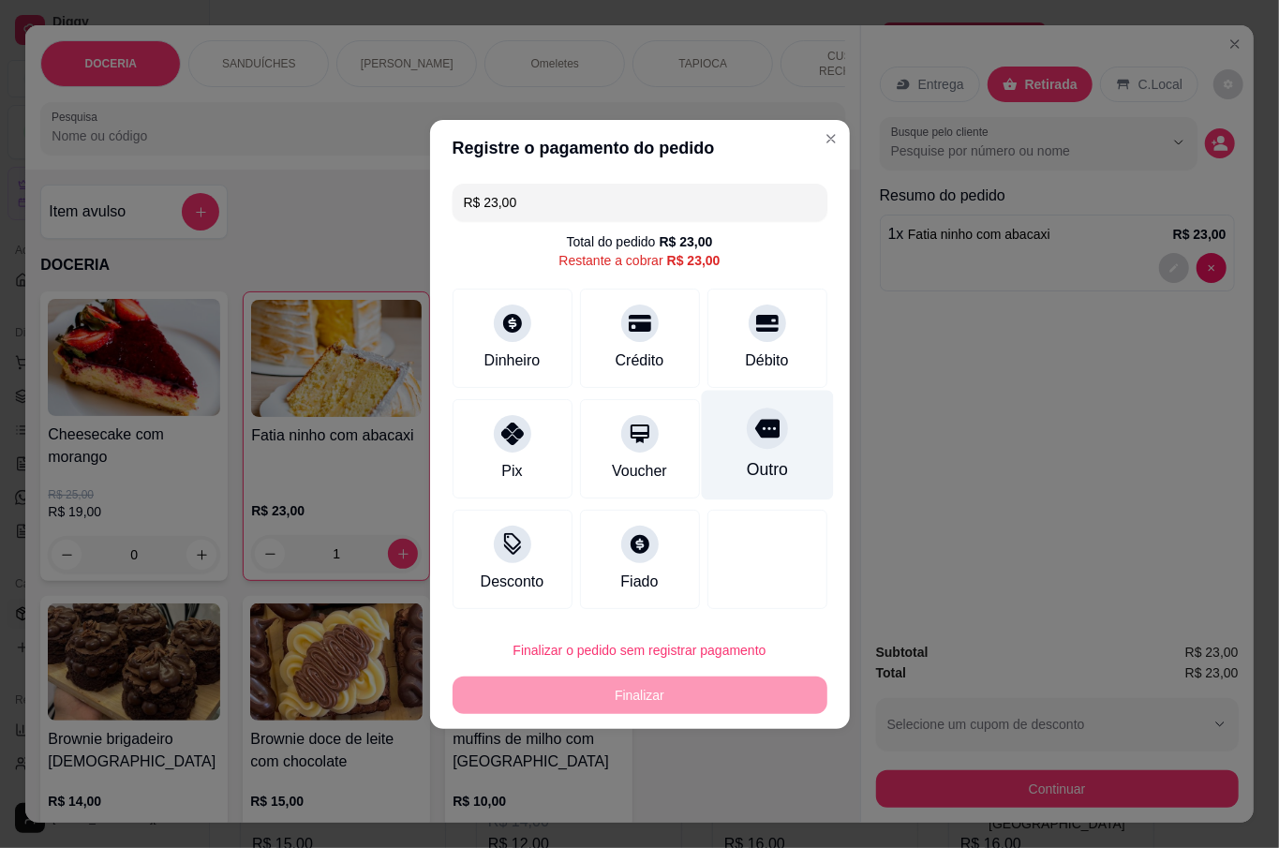
click at [735, 451] on div "Outro" at bounding box center [767, 445] width 132 height 110
type input "R$ 0,00"
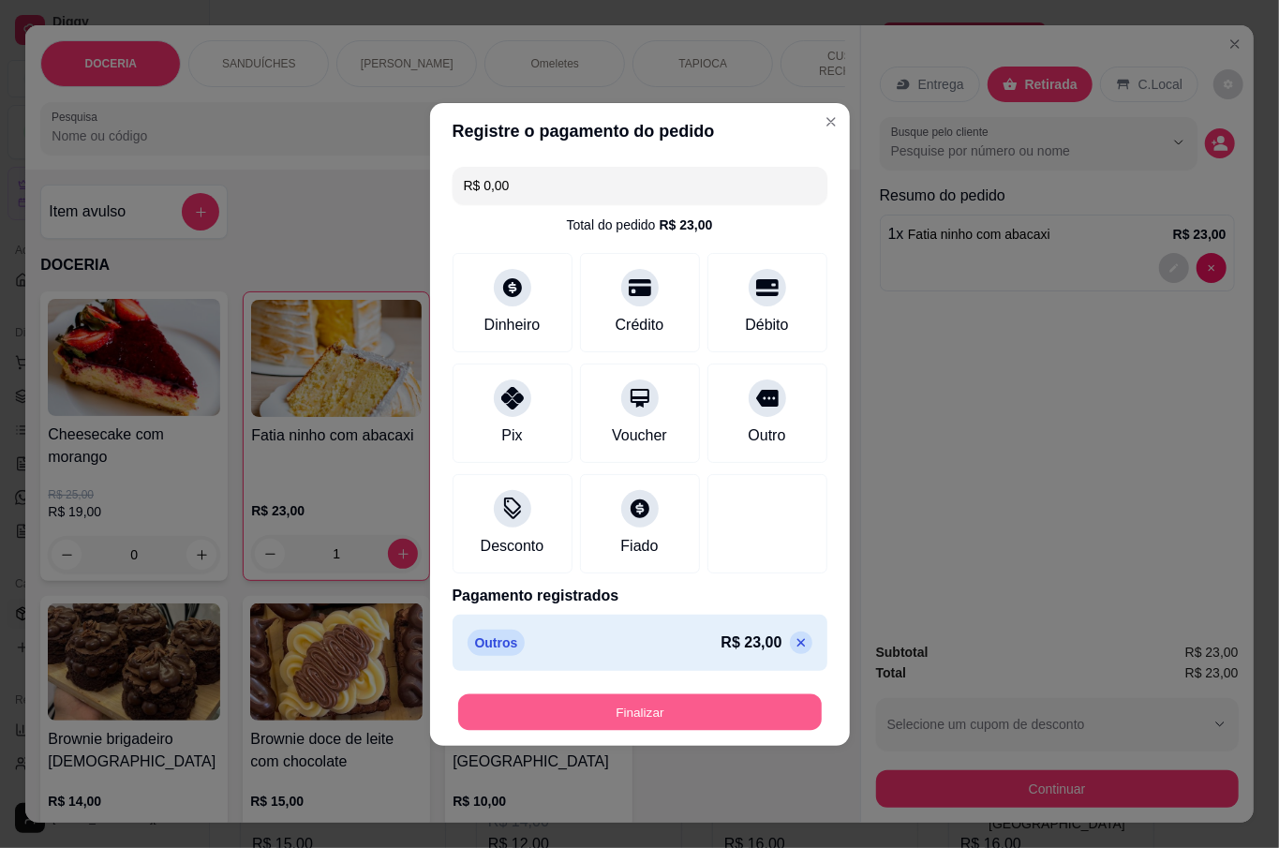
click at [658, 708] on button "Finalizar" at bounding box center [639, 711] width 363 height 37
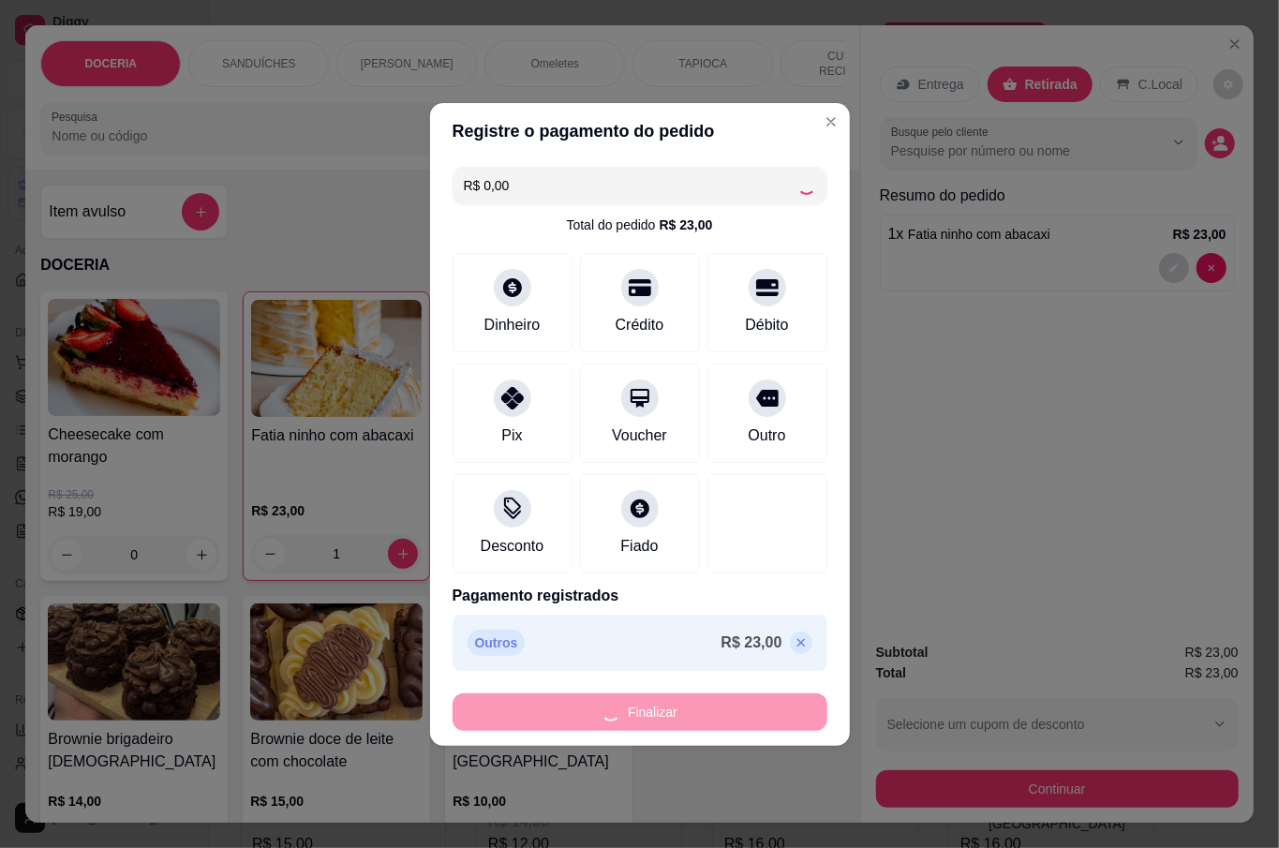
type input "0"
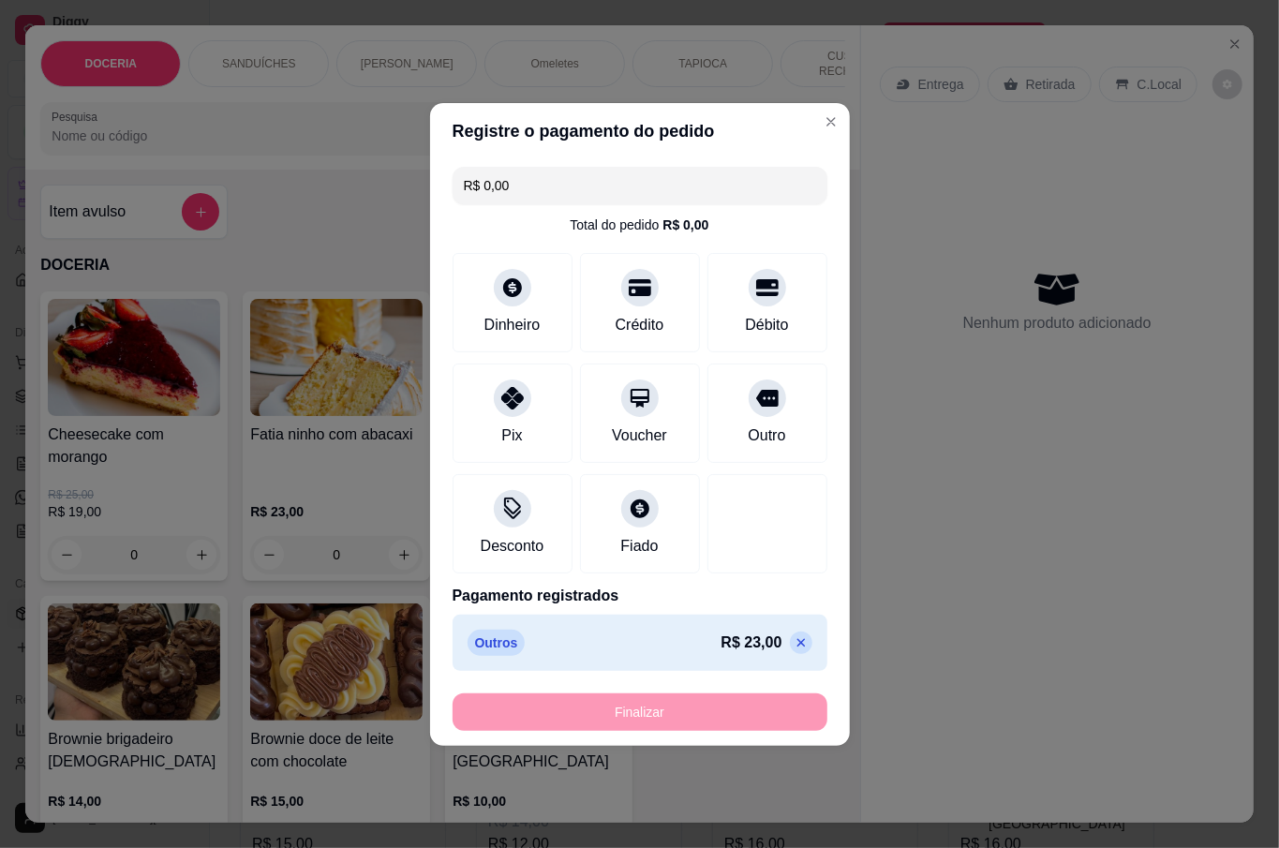
type input "-R$ 23,00"
